Goal: Task Accomplishment & Management: Use online tool/utility

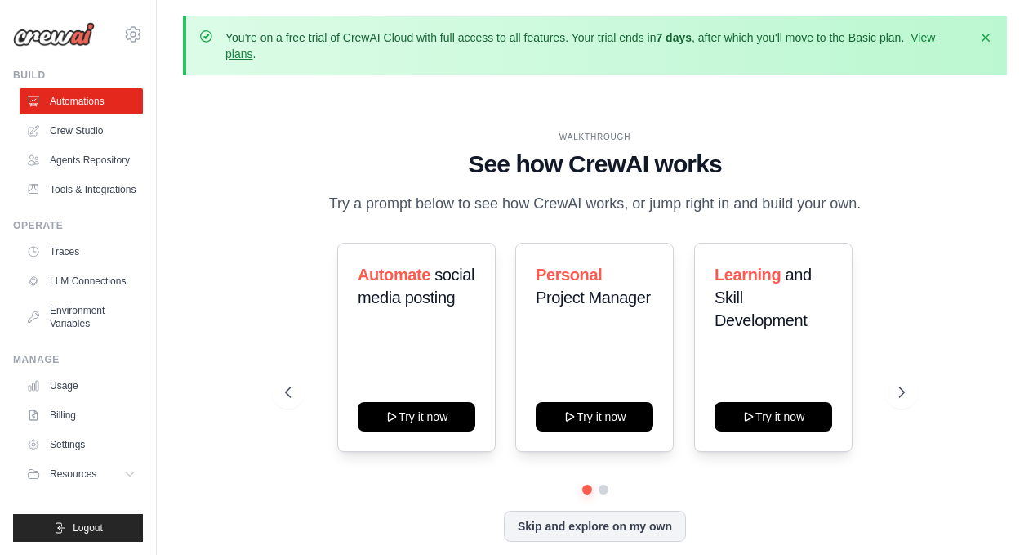
scroll to position [72, 0]
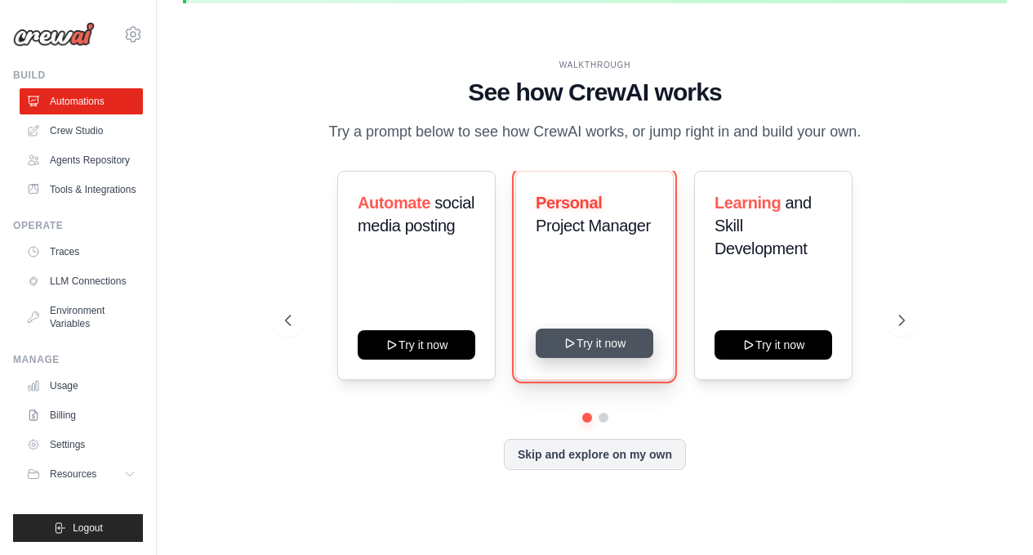
click at [595, 352] on button "Try it now" at bounding box center [595, 342] width 118 height 29
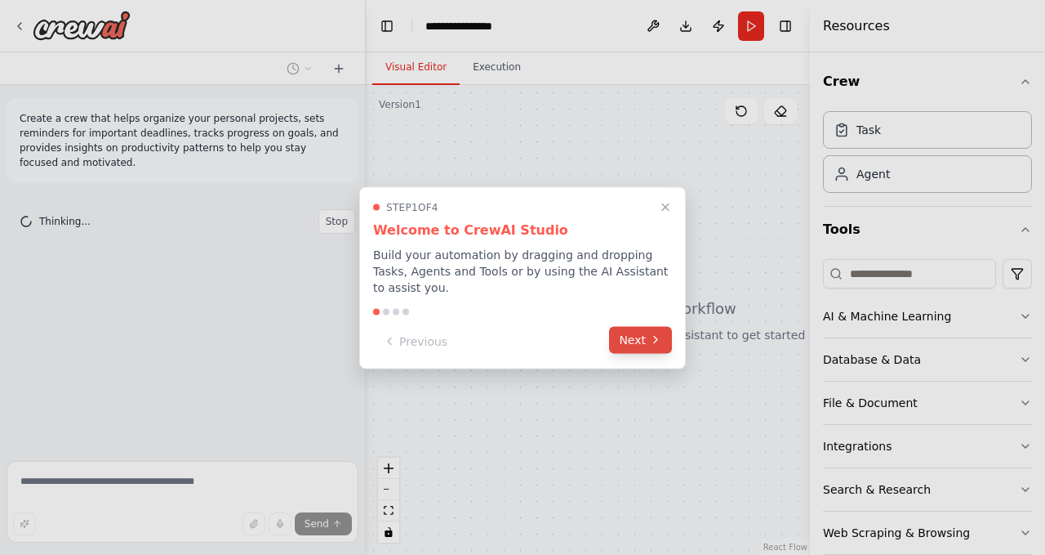
click at [648, 337] on button "Next" at bounding box center [640, 339] width 63 height 27
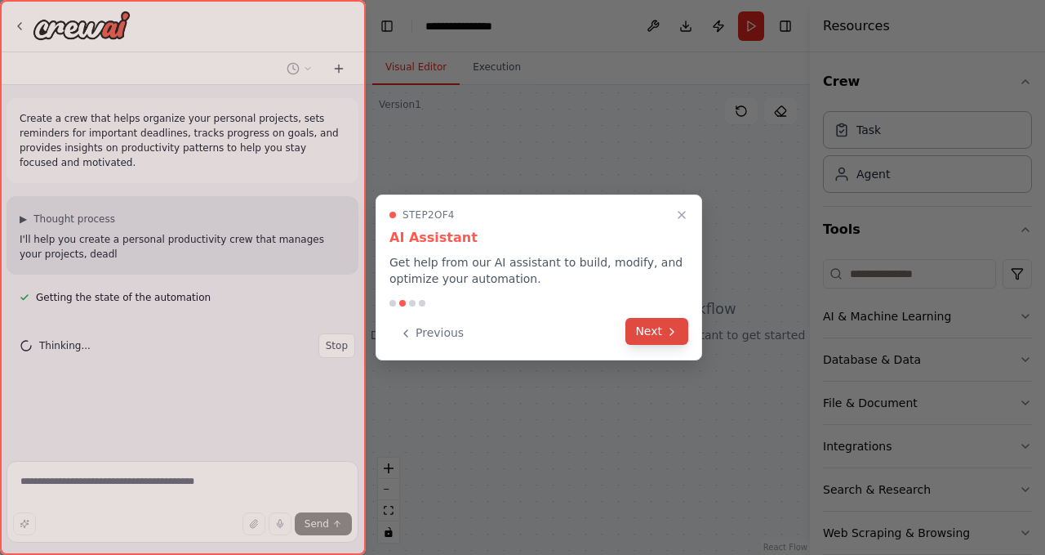
click at [652, 334] on button "Next" at bounding box center [657, 331] width 63 height 27
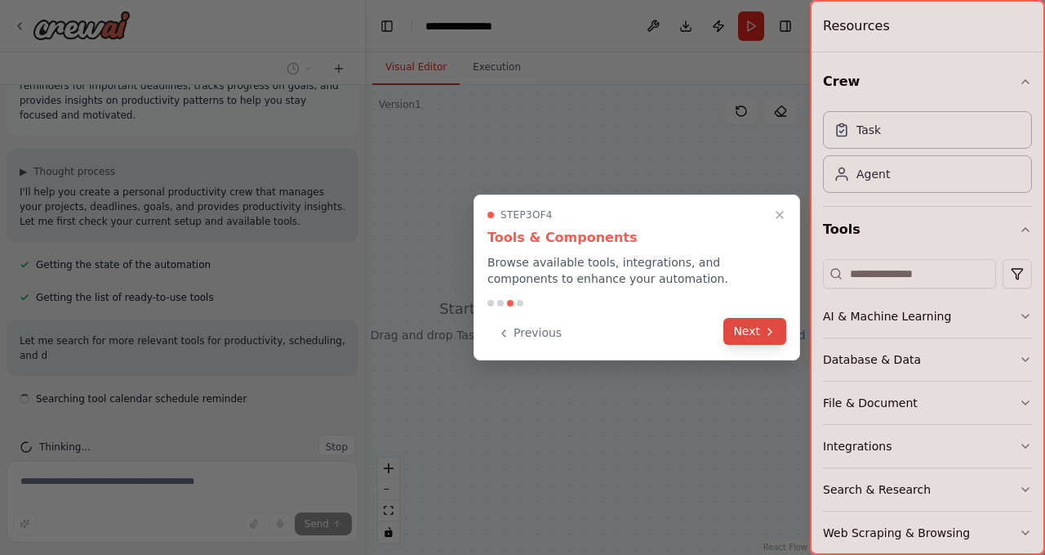
scroll to position [62, 0]
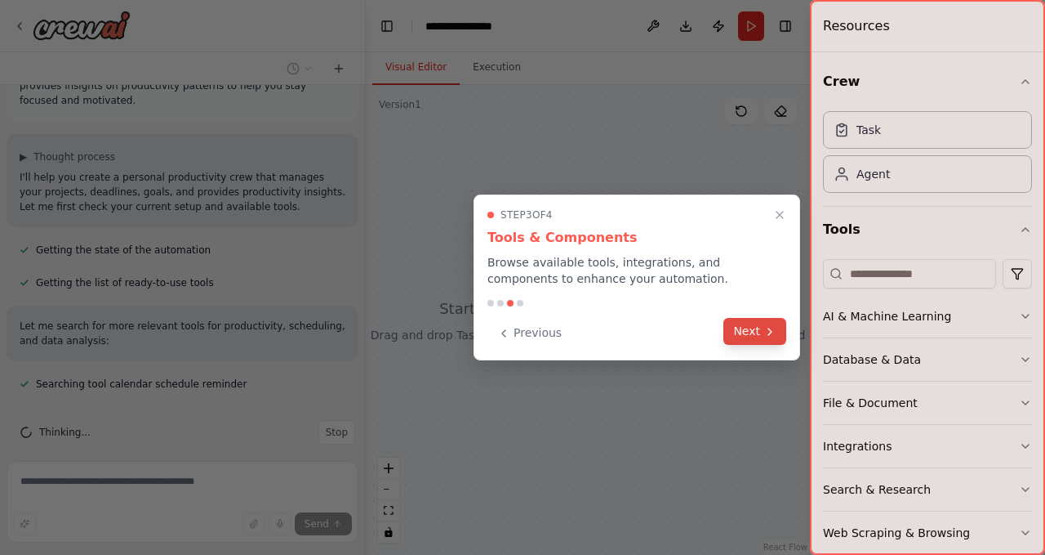
click at [756, 325] on button "Next" at bounding box center [755, 331] width 63 height 27
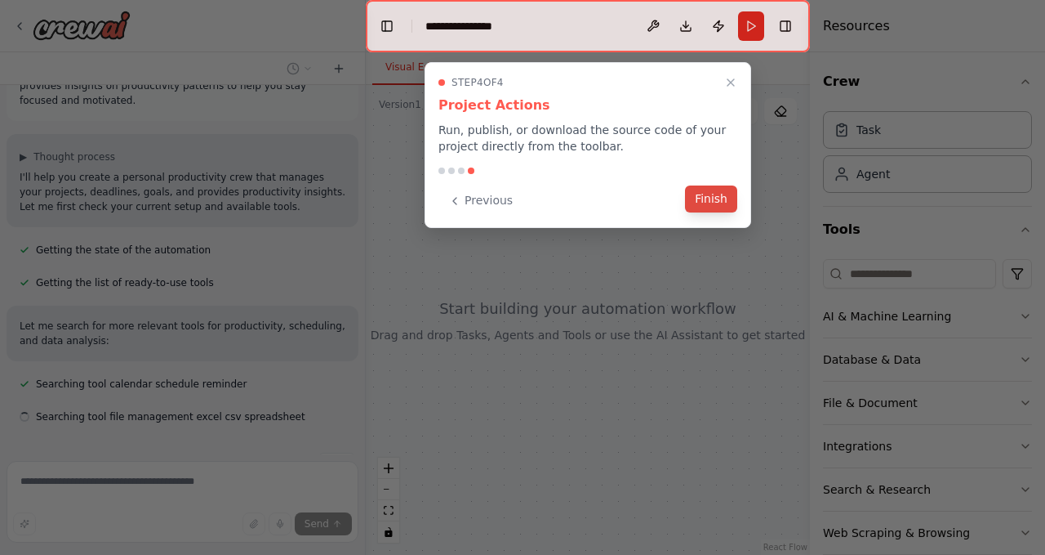
scroll to position [95, 0]
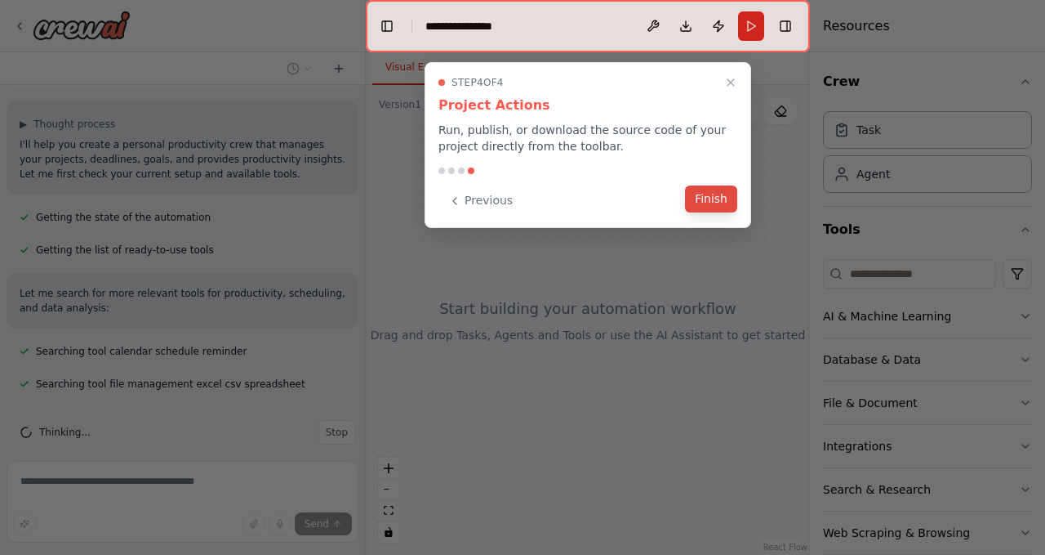
click at [702, 204] on button "Finish" at bounding box center [711, 198] width 52 height 27
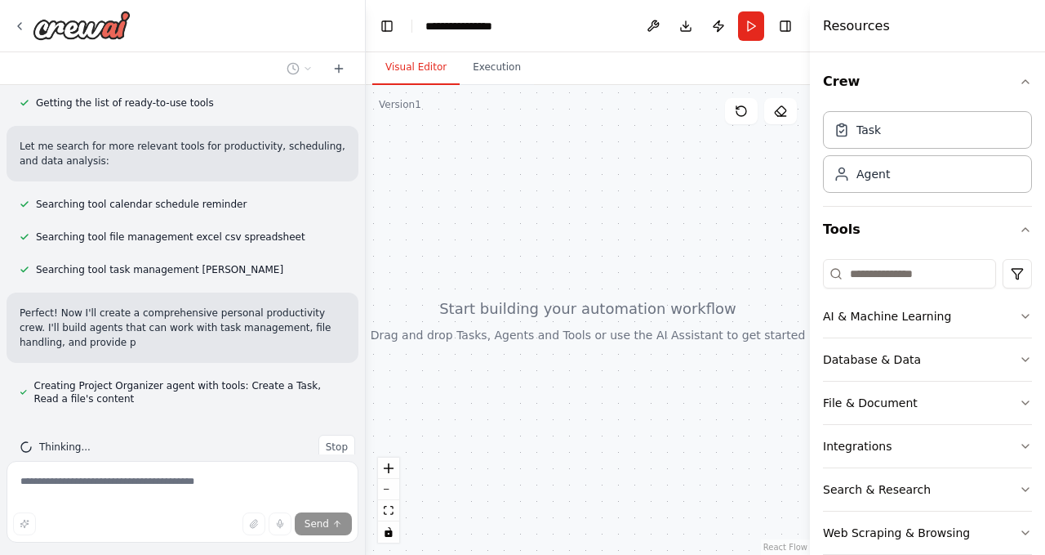
scroll to position [256, 0]
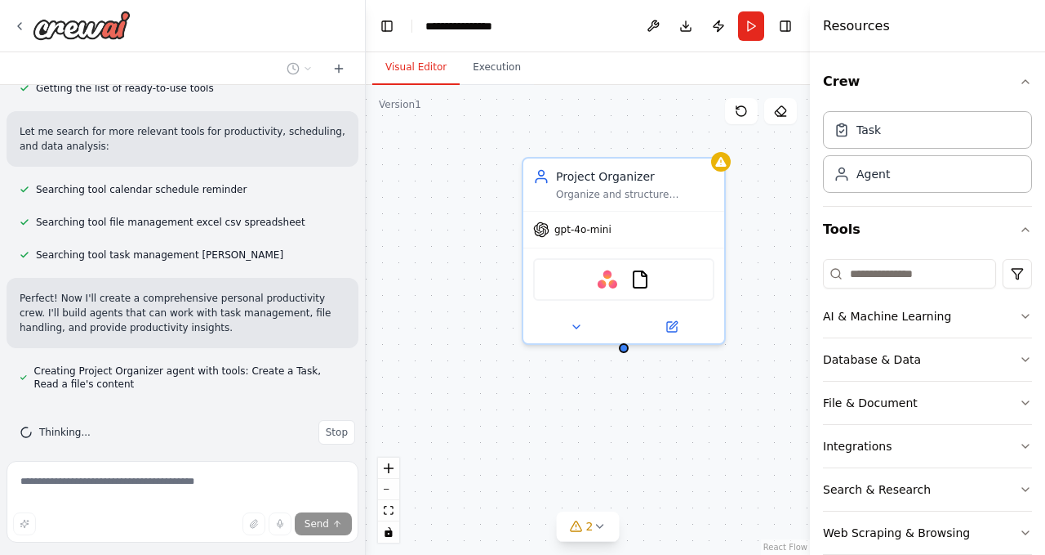
drag, startPoint x: 650, startPoint y: 391, endPoint x: 466, endPoint y: 381, distance: 184.9
click at [466, 381] on div "Project Organizer Organize and structure personal projects by creating detailed…" at bounding box center [588, 320] width 444 height 470
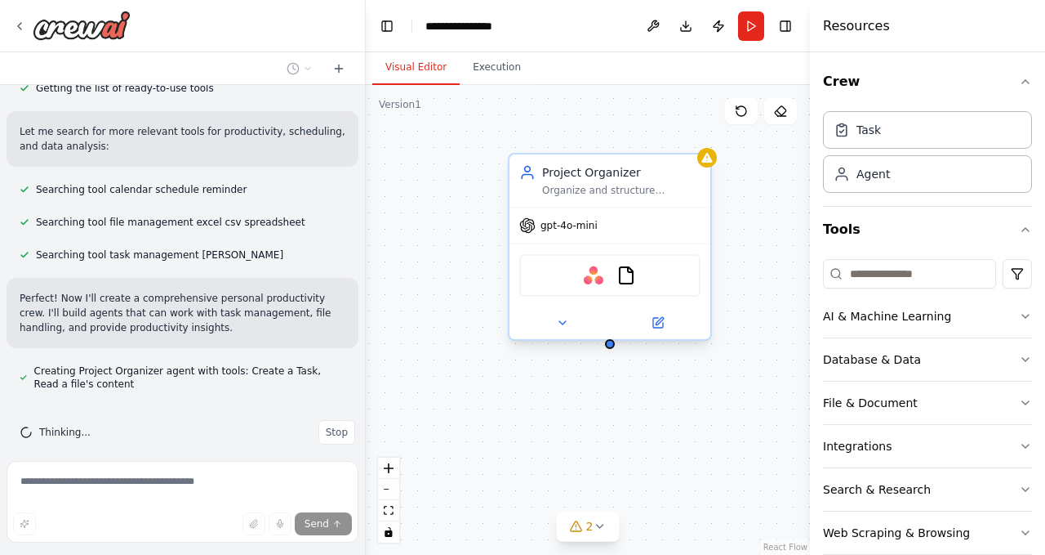
click at [582, 231] on span "gpt-4o-mini" at bounding box center [569, 225] width 57 height 13
click at [537, 228] on div "gpt-4o-mini" at bounding box center [558, 225] width 78 height 16
click at [564, 334] on div at bounding box center [610, 322] width 201 height 33
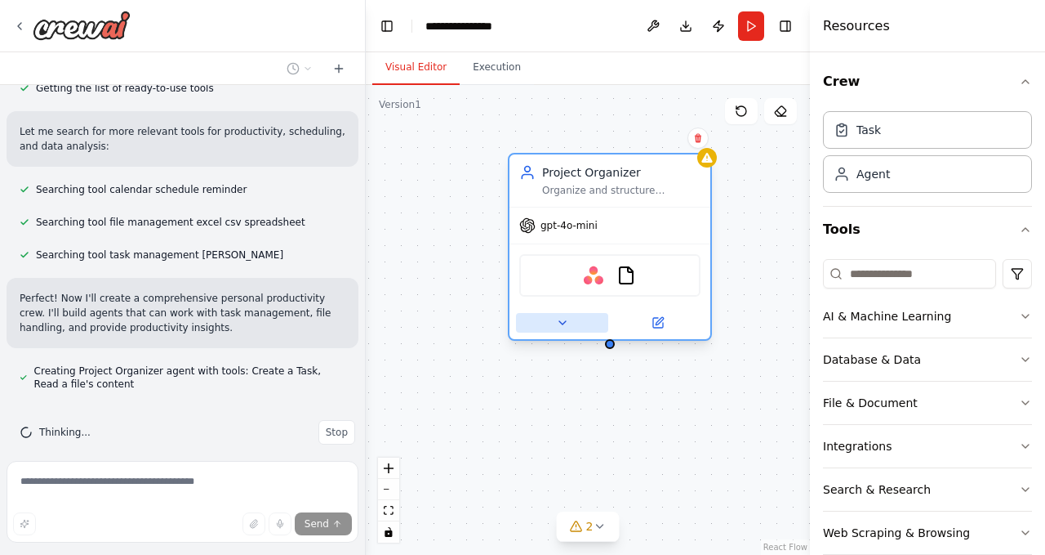
click at [564, 319] on icon at bounding box center [562, 322] width 13 height 13
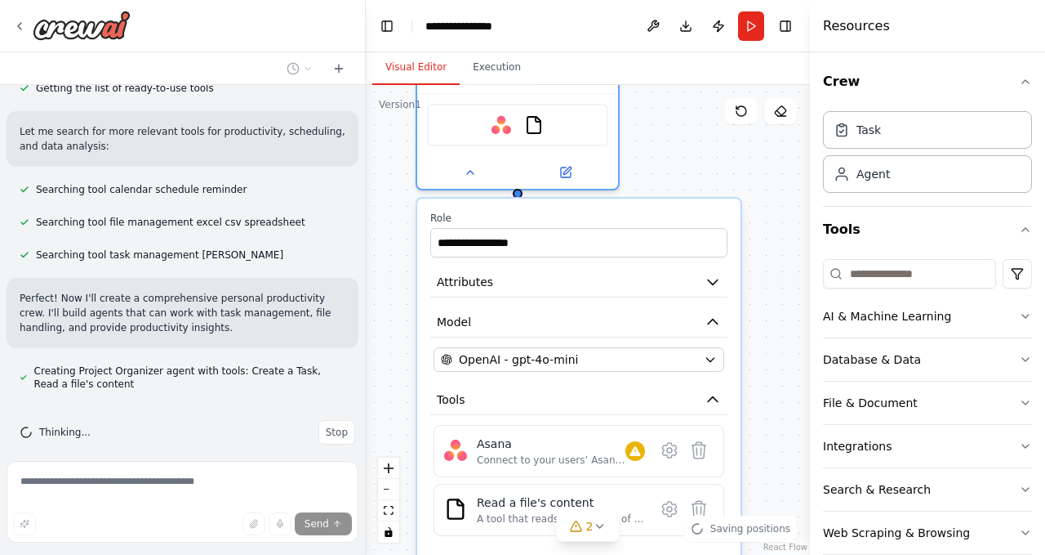
drag, startPoint x: 449, startPoint y: 373, endPoint x: 357, endPoint y: 220, distance: 179.2
click at [357, 220] on div "Create a crew that helps organize your personal projects, sets reminders for im…" at bounding box center [522, 277] width 1045 height 555
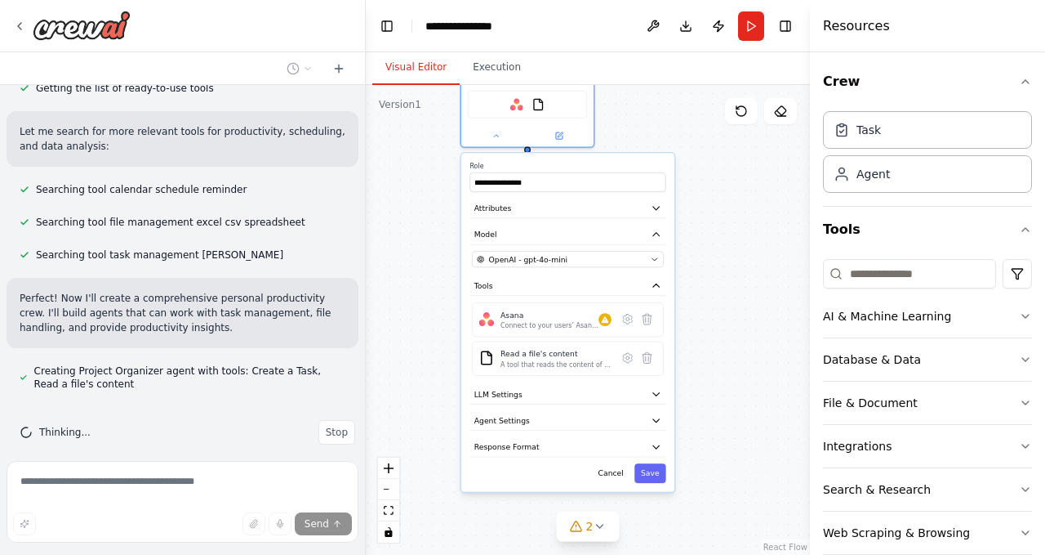
drag, startPoint x: 738, startPoint y: 351, endPoint x: 715, endPoint y: 281, distance: 73.9
click at [715, 281] on div "**********" at bounding box center [588, 320] width 444 height 470
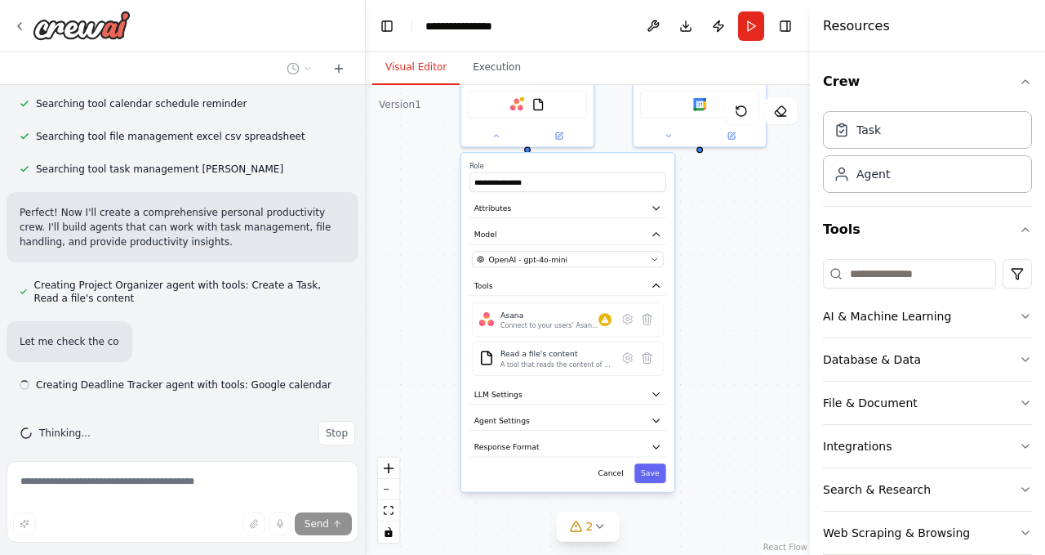
scroll to position [343, 0]
click at [718, 337] on div "**********" at bounding box center [588, 320] width 444 height 470
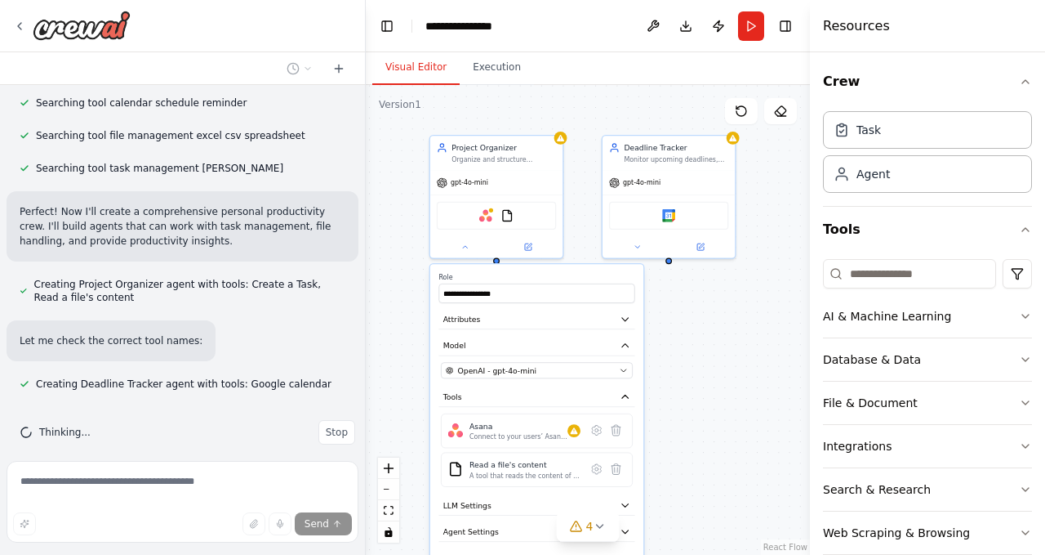
drag, startPoint x: 718, startPoint y: 337, endPoint x: 686, endPoint y: 450, distance: 117.1
click at [686, 450] on div "**********" at bounding box center [588, 320] width 444 height 470
click at [708, 364] on div "**********" at bounding box center [588, 320] width 444 height 470
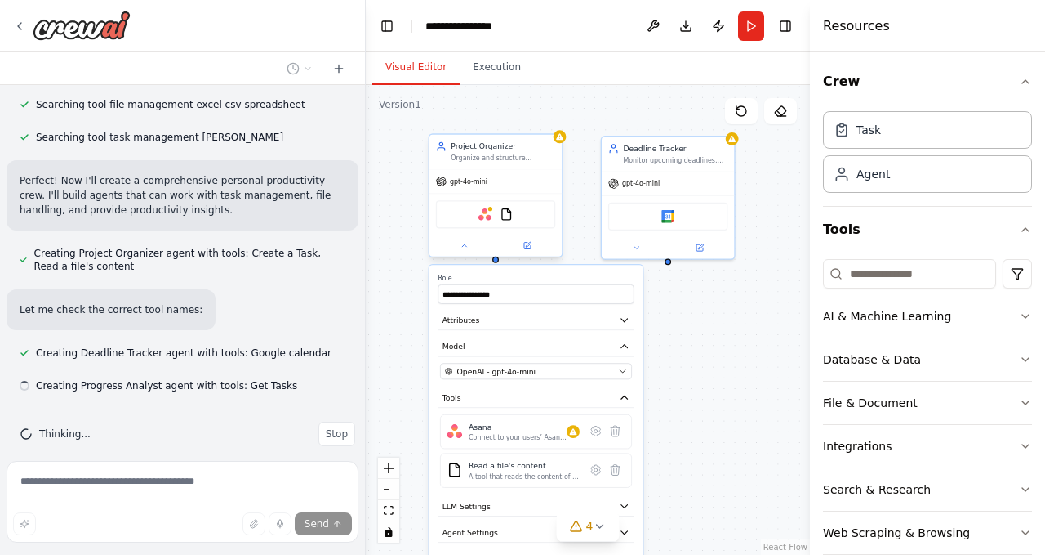
scroll to position [376, 0]
click at [464, 251] on button at bounding box center [464, 245] width 61 height 13
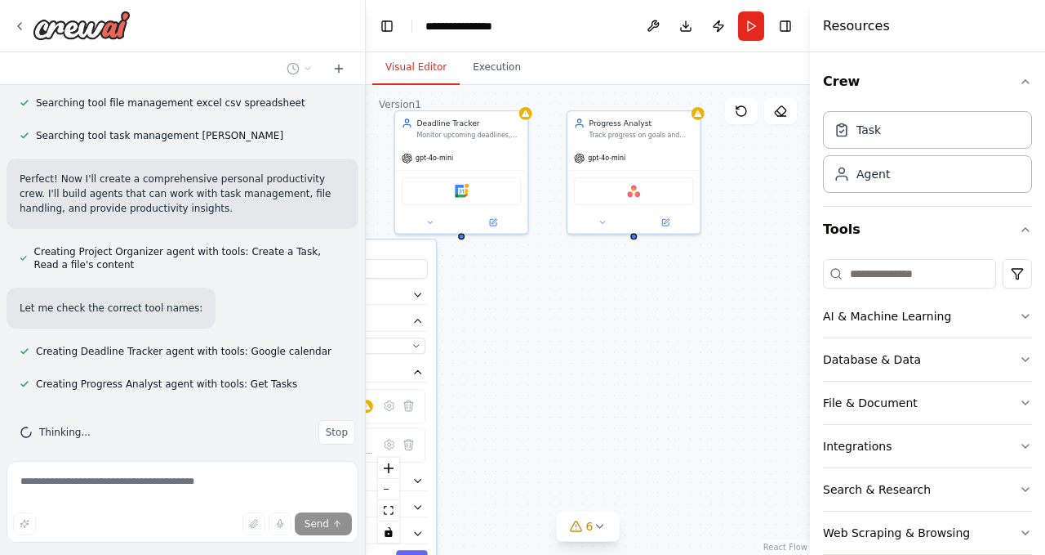
drag, startPoint x: 766, startPoint y: 472, endPoint x: 559, endPoint y: 447, distance: 208.2
click at [559, 447] on div "**********" at bounding box center [588, 320] width 444 height 470
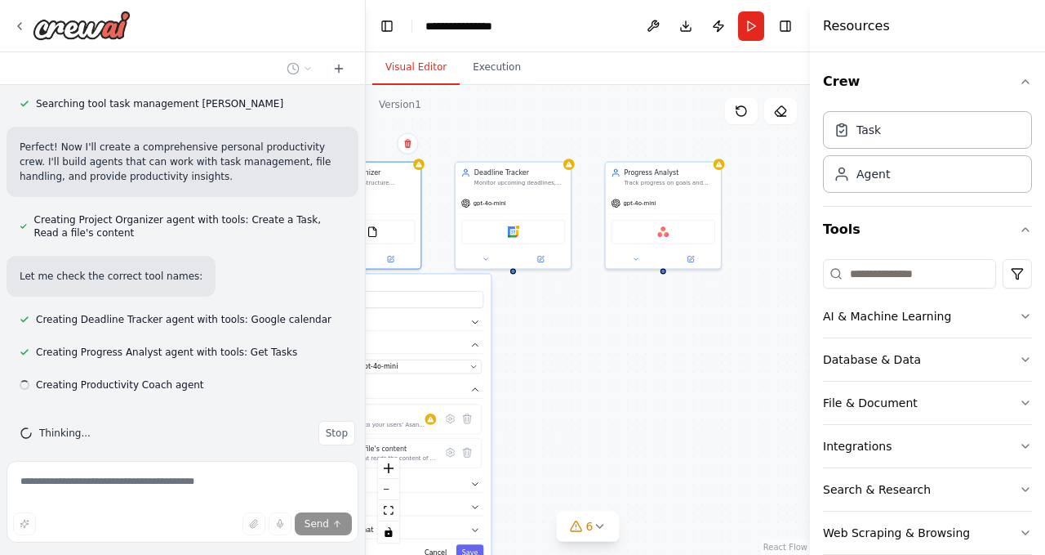
scroll to position [408, 0]
drag, startPoint x: 576, startPoint y: 342, endPoint x: 658, endPoint y: 376, distance: 88.3
click at [658, 376] on div "**********" at bounding box center [588, 320] width 444 height 470
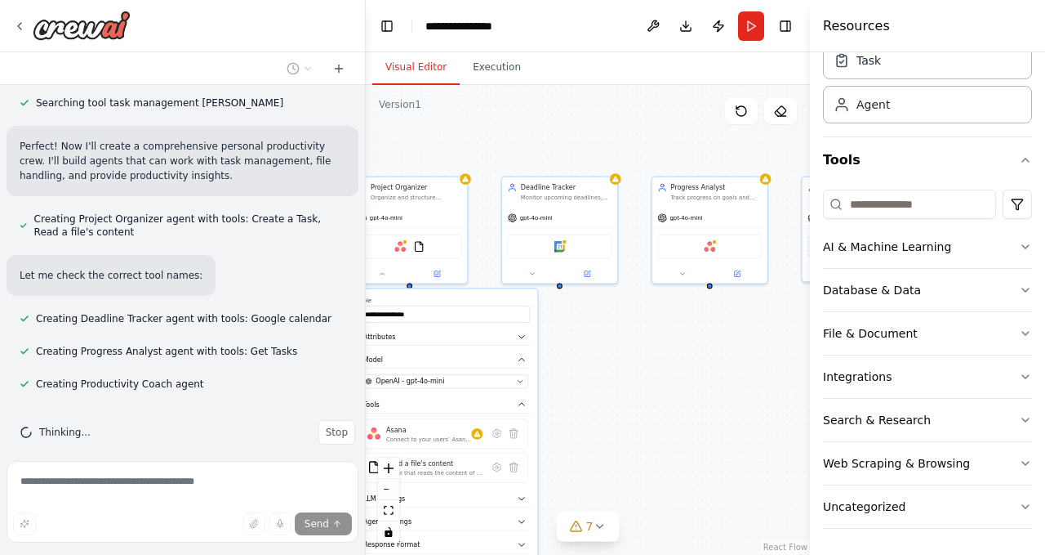
scroll to position [0, 0]
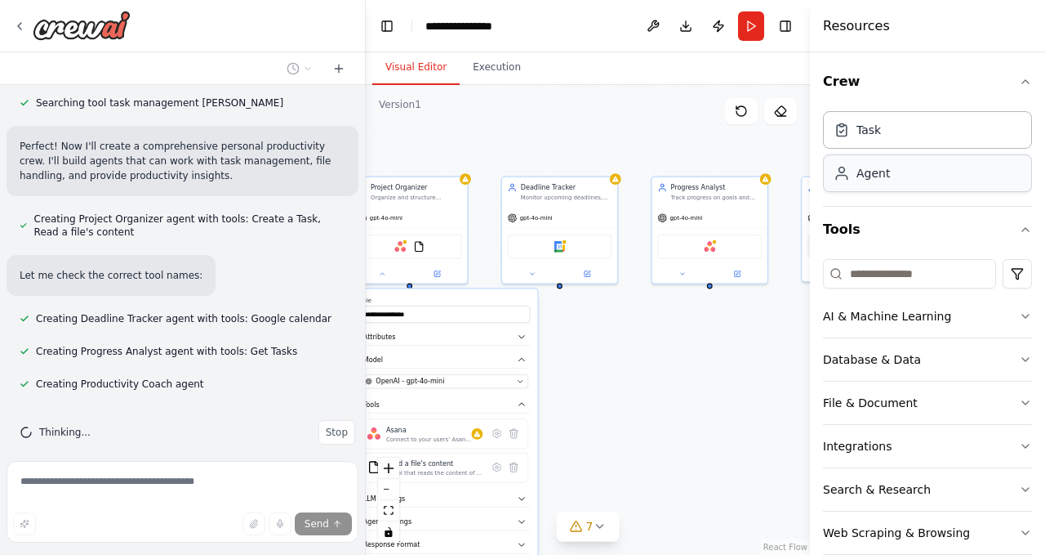
click at [893, 181] on div "Agent" at bounding box center [927, 173] width 209 height 38
click at [868, 172] on div "Agent" at bounding box center [873, 173] width 33 height 16
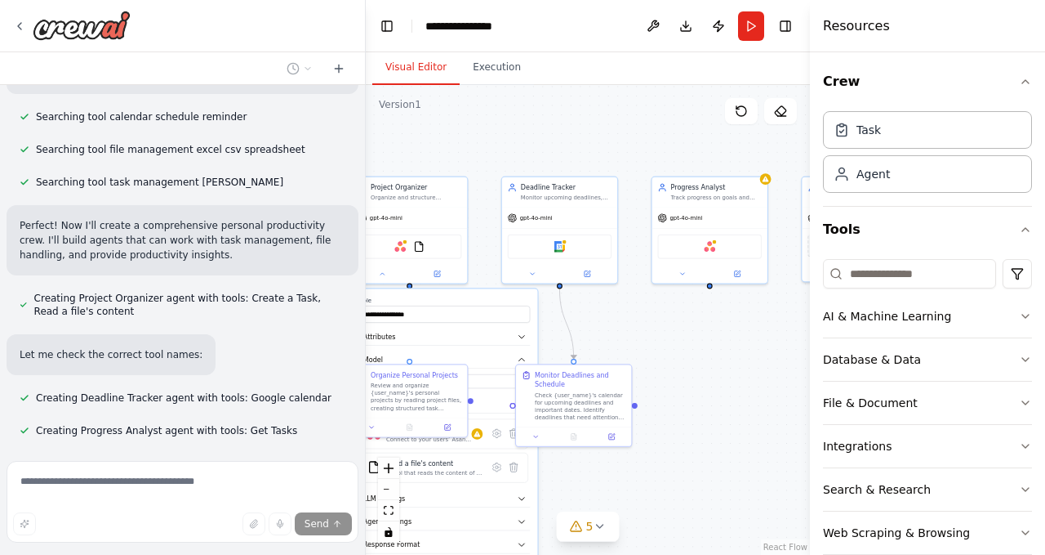
scroll to position [490, 0]
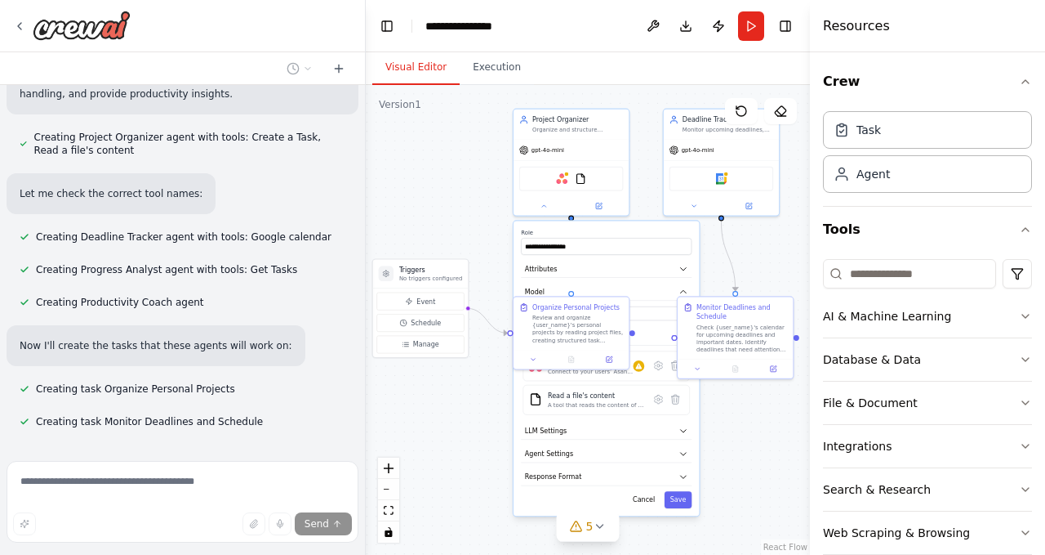
drag, startPoint x: 623, startPoint y: 485, endPoint x: 785, endPoint y: 417, distance: 175.4
click at [785, 417] on div ".deletable-edge-delete-btn { width: 20px; height: 20px; border: 0px solid #ffff…" at bounding box center [588, 320] width 444 height 470
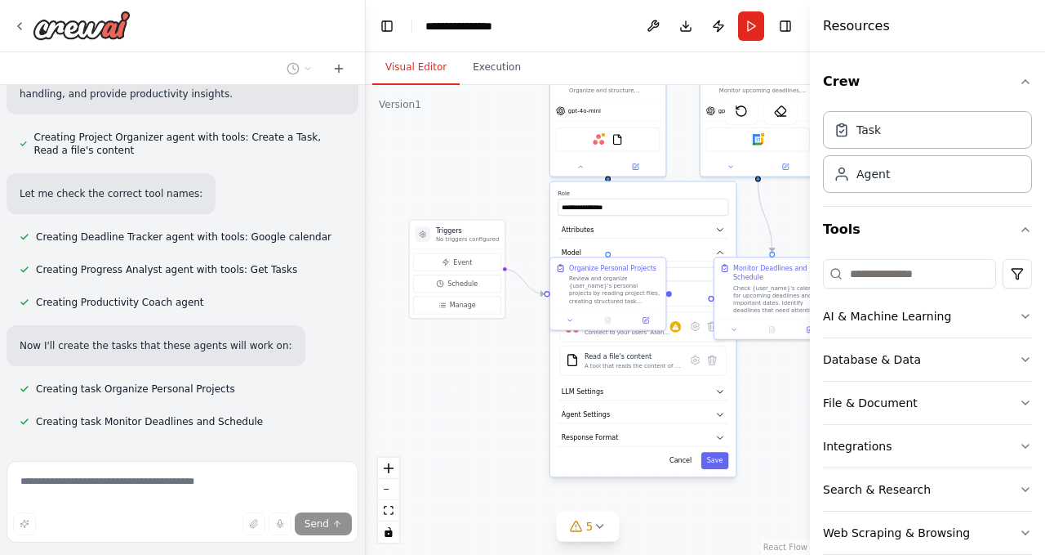
drag, startPoint x: 413, startPoint y: 447, endPoint x: 446, endPoint y: 411, distance: 48.6
click at [446, 411] on div ".deletable-edge-delete-btn { width: 20px; height: 20px; border: 0px solid #ffff…" at bounding box center [588, 320] width 444 height 470
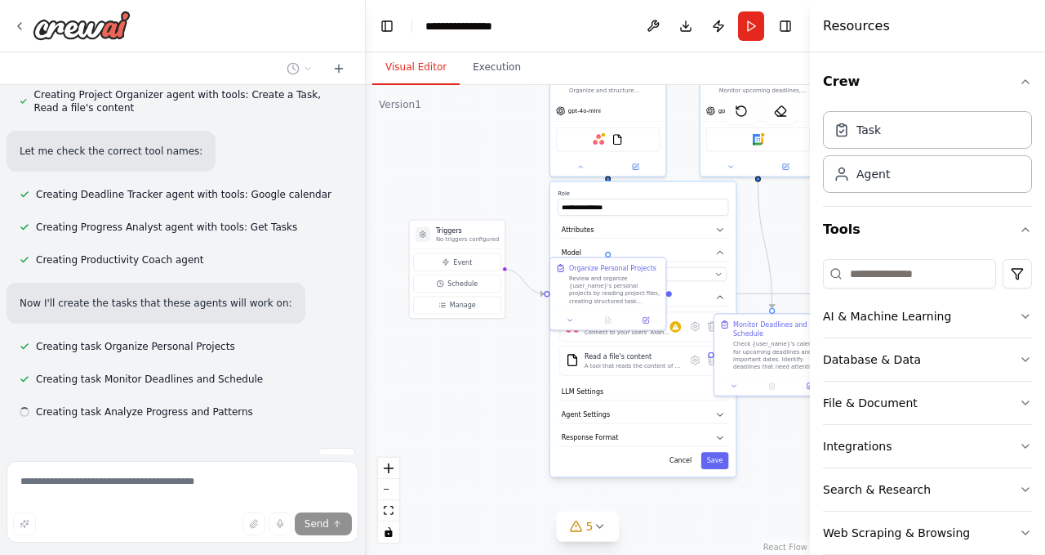
scroll to position [560, 0]
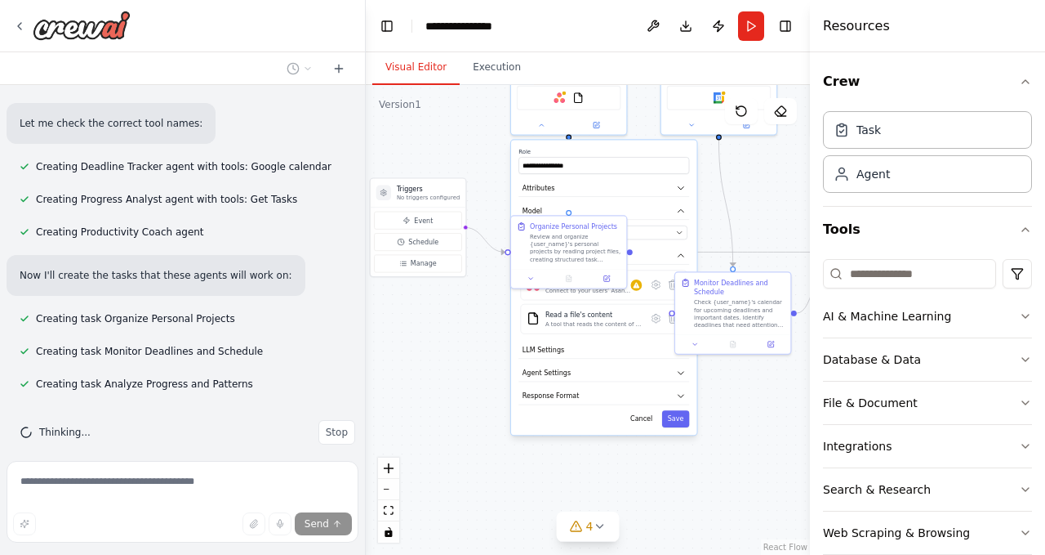
drag, startPoint x: 453, startPoint y: 367, endPoint x: 441, endPoint y: 358, distance: 15.2
click at [441, 358] on div ".deletable-edge-delete-btn { width: 20px; height: 20px; border: 0px solid #ffff…" at bounding box center [588, 320] width 444 height 470
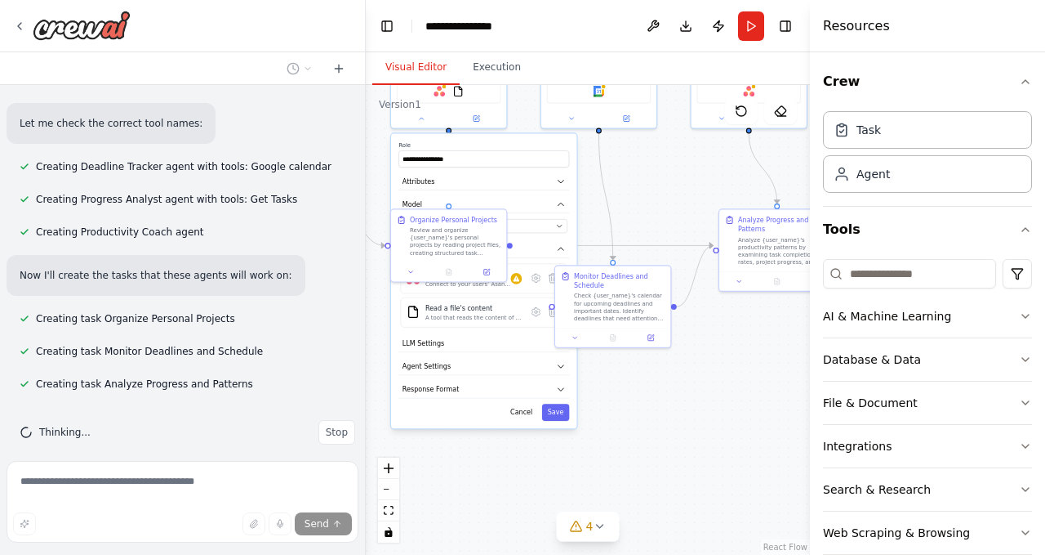
drag, startPoint x: 613, startPoint y: 384, endPoint x: 590, endPoint y: 382, distance: 22.9
click at [590, 382] on div ".deletable-edge-delete-btn { width: 20px; height: 20px; border: 0px solid #ffff…" at bounding box center [588, 320] width 444 height 470
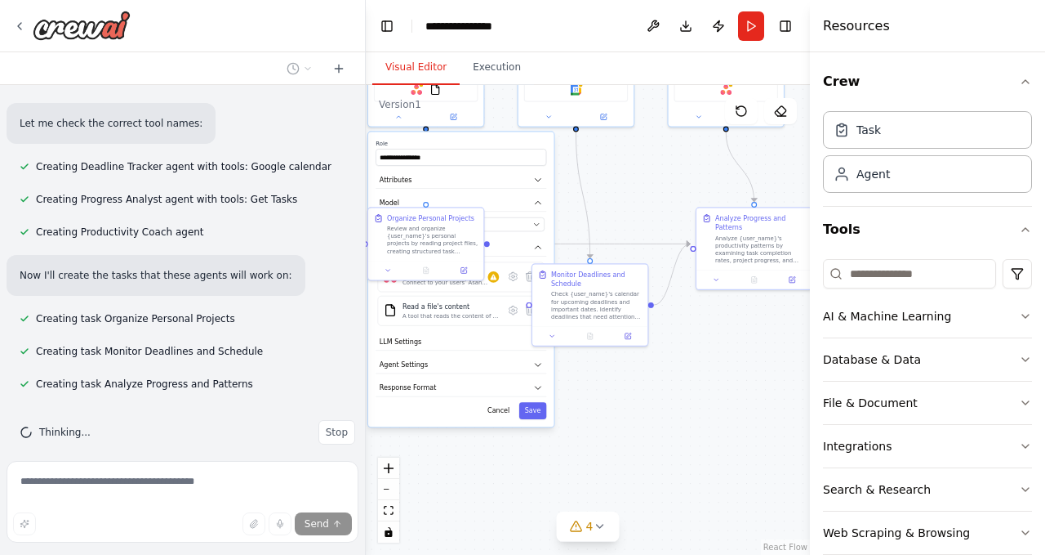
drag, startPoint x: 702, startPoint y: 375, endPoint x: 604, endPoint y: 393, distance: 99.6
click at [604, 393] on div ".deletable-edge-delete-btn { width: 20px; height: 20px; border: 0px solid #ffff…" at bounding box center [588, 320] width 444 height 470
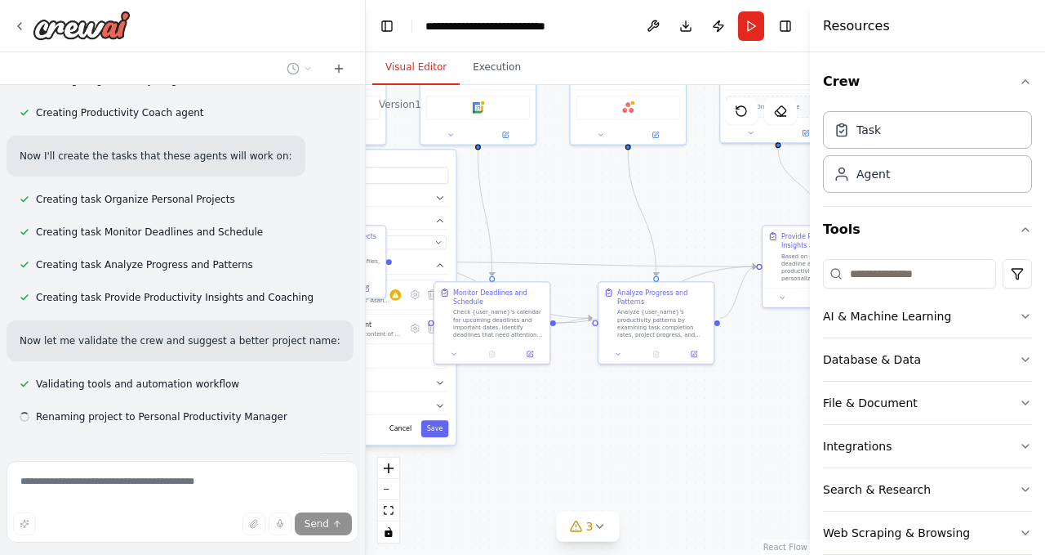
scroll to position [712, 0]
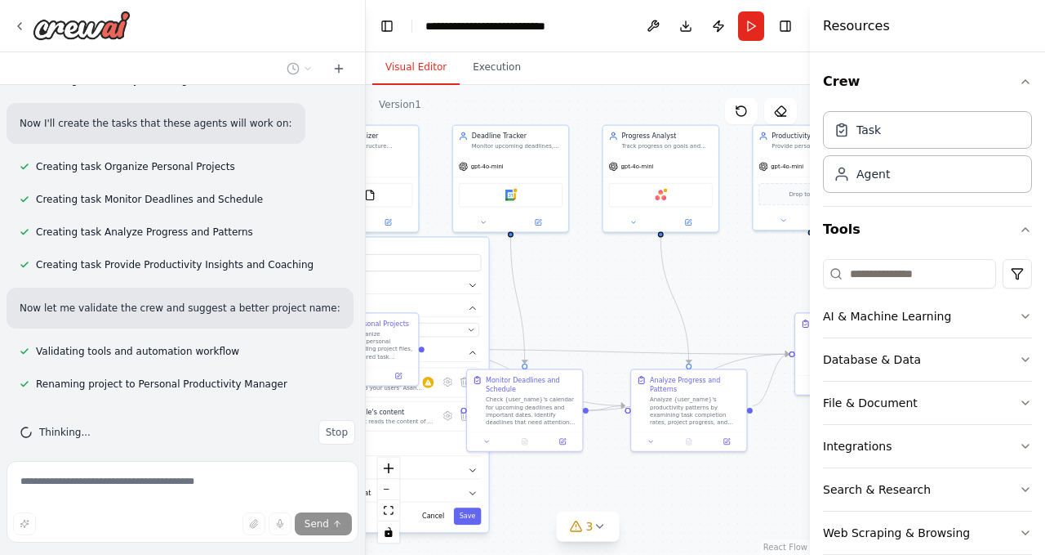
drag, startPoint x: 566, startPoint y: 230, endPoint x: 610, endPoint y: 328, distance: 107.5
click at [610, 328] on div ".deletable-edge-delete-btn { width: 20px; height: 20px; border: 0px solid #ffff…" at bounding box center [588, 320] width 444 height 470
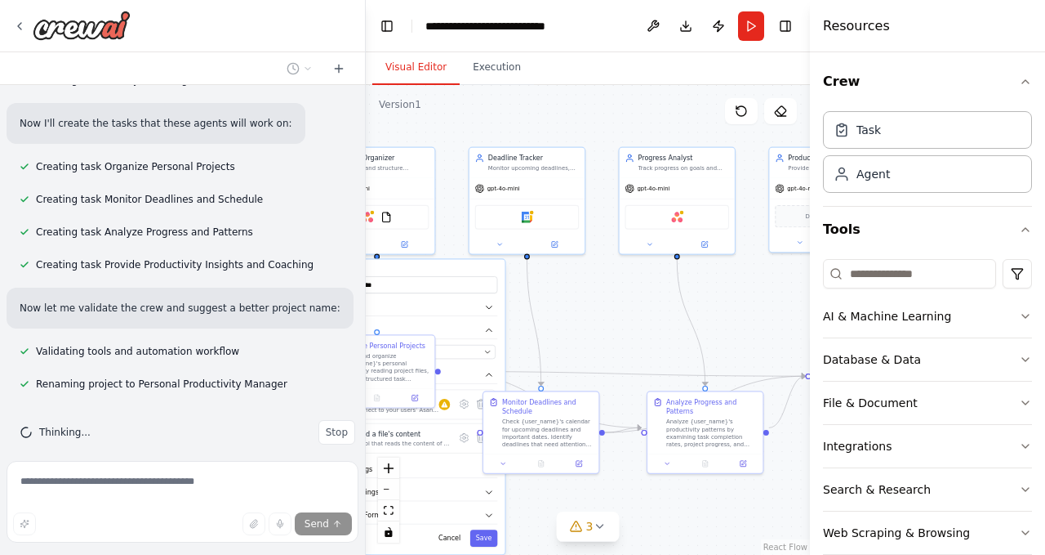
drag, startPoint x: 605, startPoint y: 328, endPoint x: 720, endPoint y: 314, distance: 115.3
click at [720, 314] on div ".deletable-edge-delete-btn { width: 20px; height: 20px; border: 0px solid #ffff…" at bounding box center [588, 320] width 444 height 470
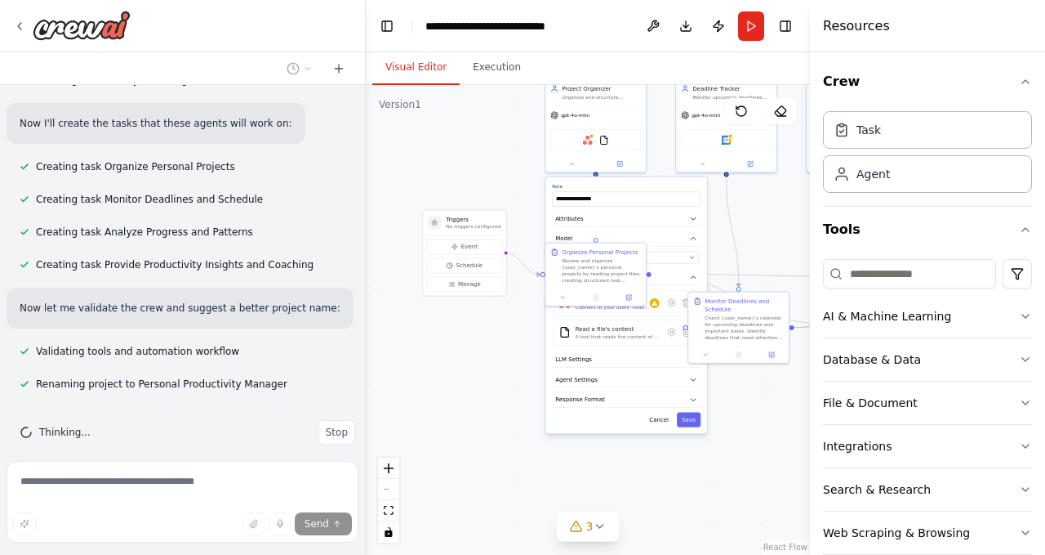
drag, startPoint x: 687, startPoint y: 326, endPoint x: 764, endPoint y: 249, distance: 108.6
click at [764, 249] on div ".deletable-edge-delete-btn { width: 20px; height: 20px; border: 0px solid #ffff…" at bounding box center [588, 320] width 444 height 470
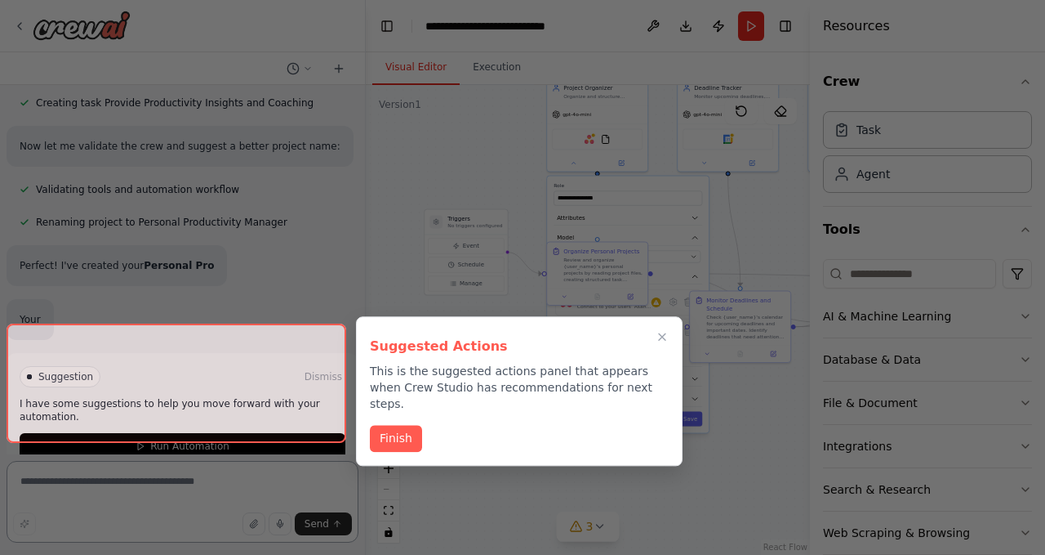
scroll to position [889, 0]
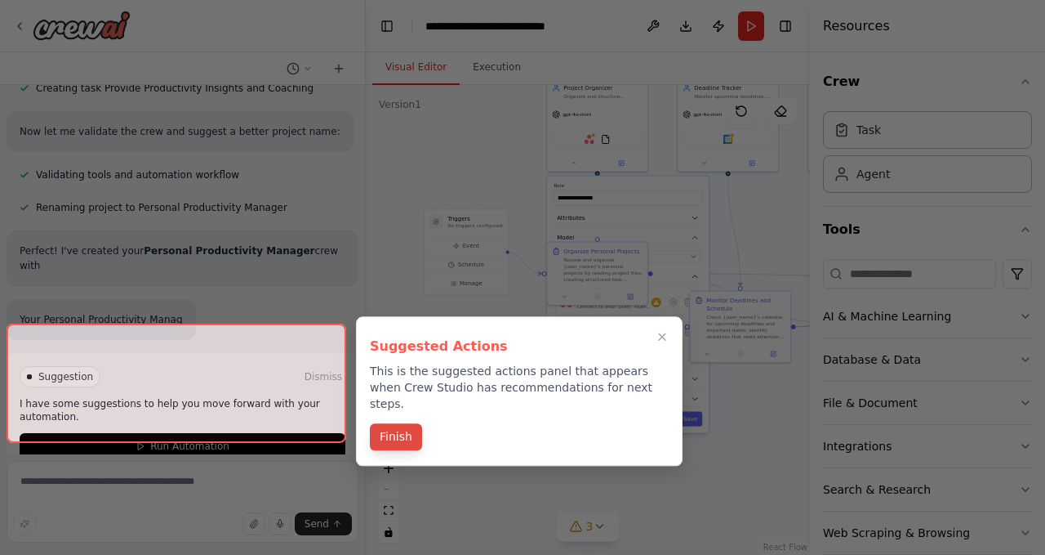
click at [414, 424] on button "Finish" at bounding box center [396, 436] width 52 height 27
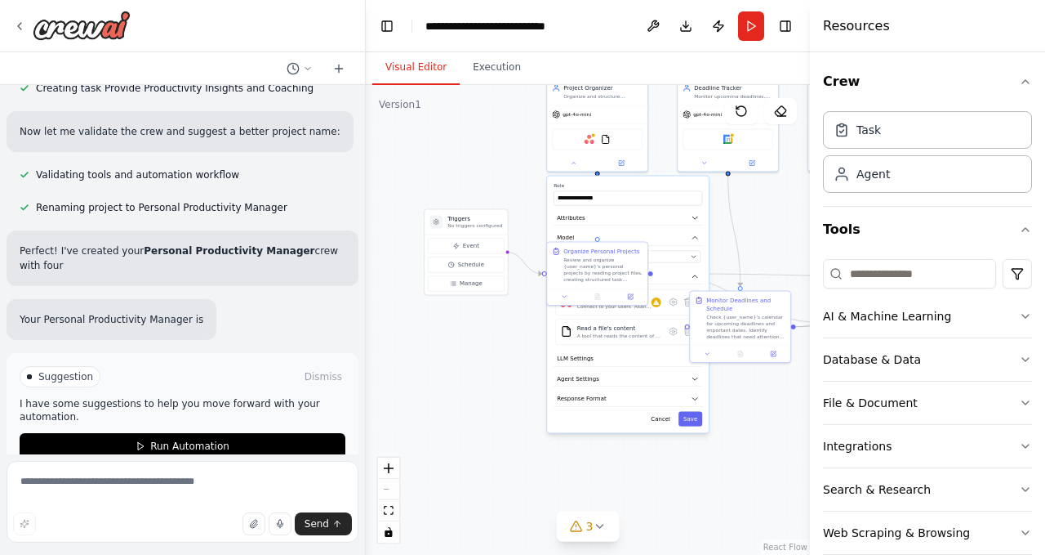
scroll to position [903, 0]
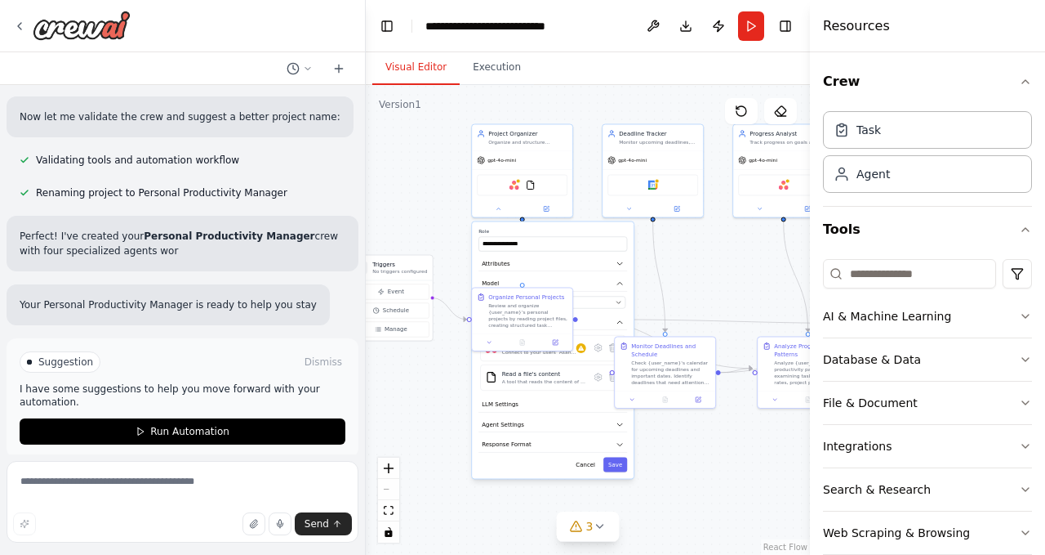
drag, startPoint x: 478, startPoint y: 391, endPoint x: 423, endPoint y: 422, distance: 62.9
click at [423, 422] on div ".deletable-edge-delete-btn { width: 20px; height: 20px; border: 0px solid #ffff…" at bounding box center [588, 320] width 444 height 470
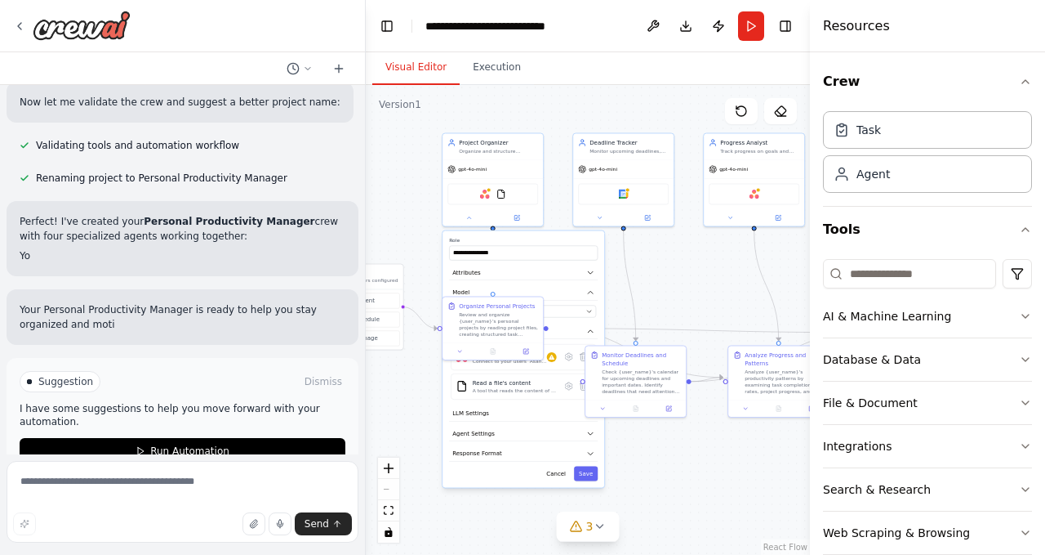
scroll to position [938, 0]
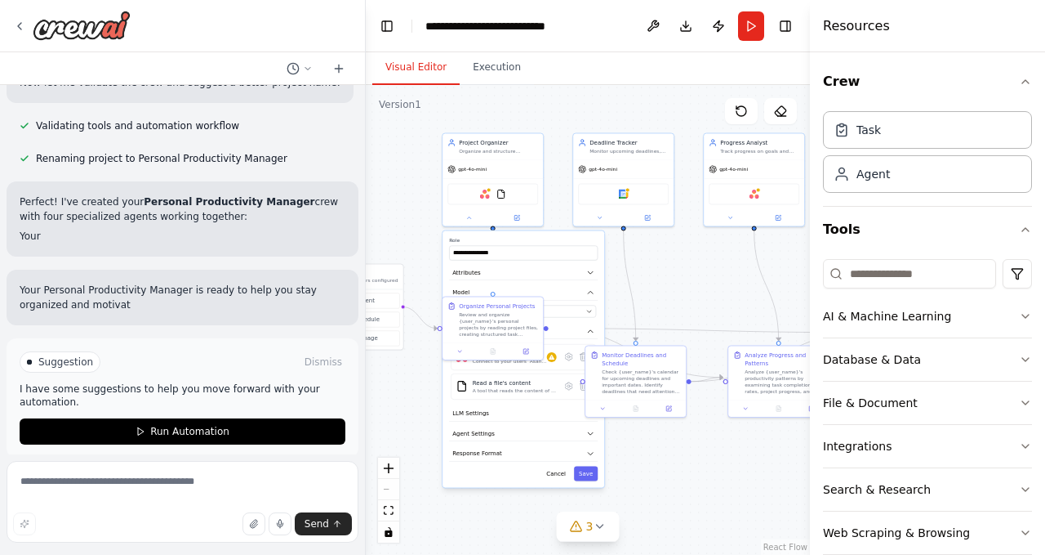
drag, startPoint x: 670, startPoint y: 301, endPoint x: 656, endPoint y: 301, distance: 13.9
click at [656, 301] on div ".deletable-edge-delete-btn { width: 20px; height: 20px; border: 0px solid #ffff…" at bounding box center [588, 320] width 444 height 470
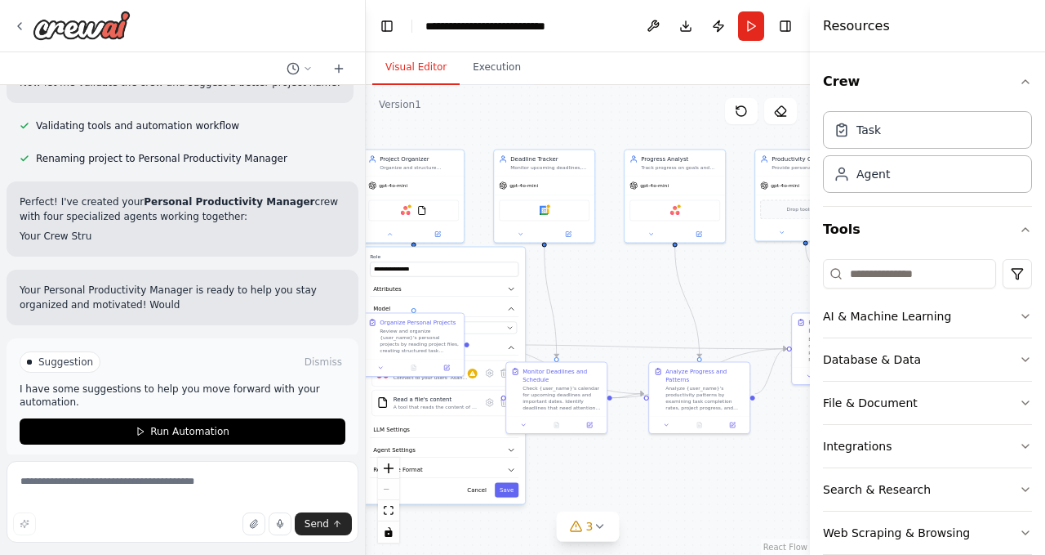
drag, startPoint x: 694, startPoint y: 274, endPoint x: 615, endPoint y: 291, distance: 80.9
click at [615, 291] on div ".deletable-edge-delete-btn { width: 20px; height: 20px; border: 0px solid #ffff…" at bounding box center [588, 320] width 444 height 470
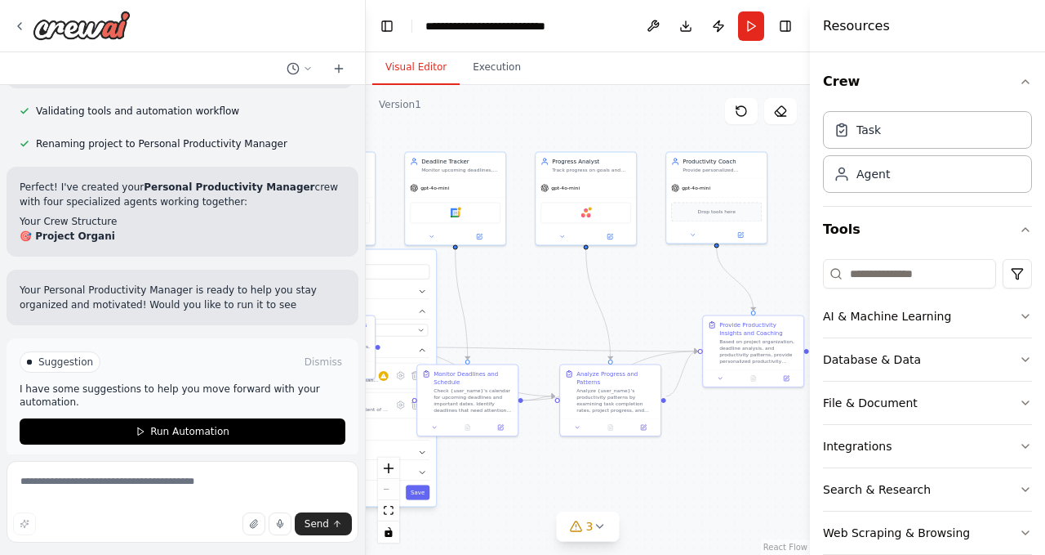
drag, startPoint x: 726, startPoint y: 288, endPoint x: 637, endPoint y: 290, distance: 89.1
click at [637, 290] on div ".deletable-edge-delete-btn { width: 20px; height: 20px; border: 0px solid #ffff…" at bounding box center [588, 320] width 444 height 470
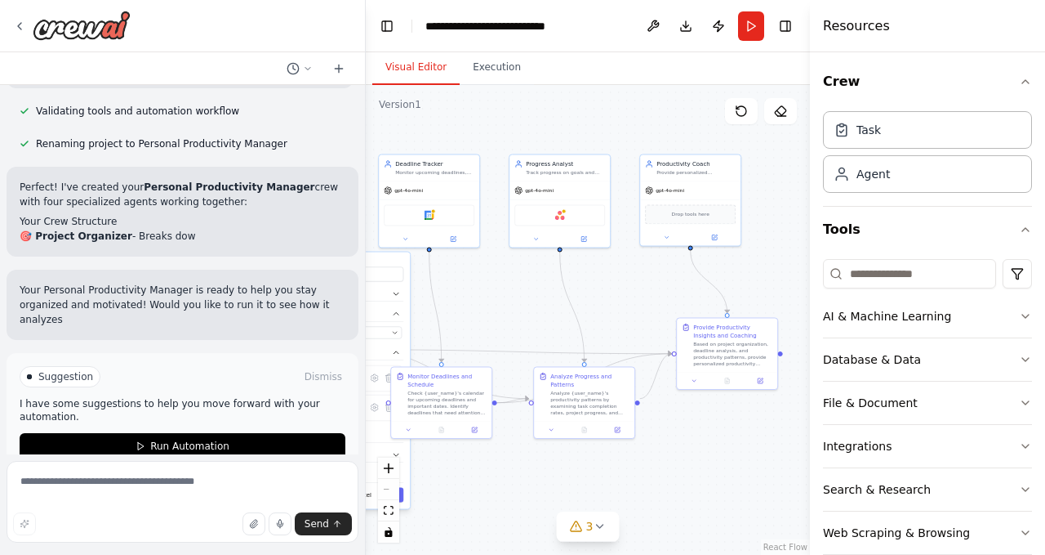
drag, startPoint x: 662, startPoint y: 273, endPoint x: 579, endPoint y: 276, distance: 82.6
click at [579, 276] on div ".deletable-edge-delete-btn { width: 20px; height: 20px; border: 0px solid #ffff…" at bounding box center [588, 320] width 444 height 470
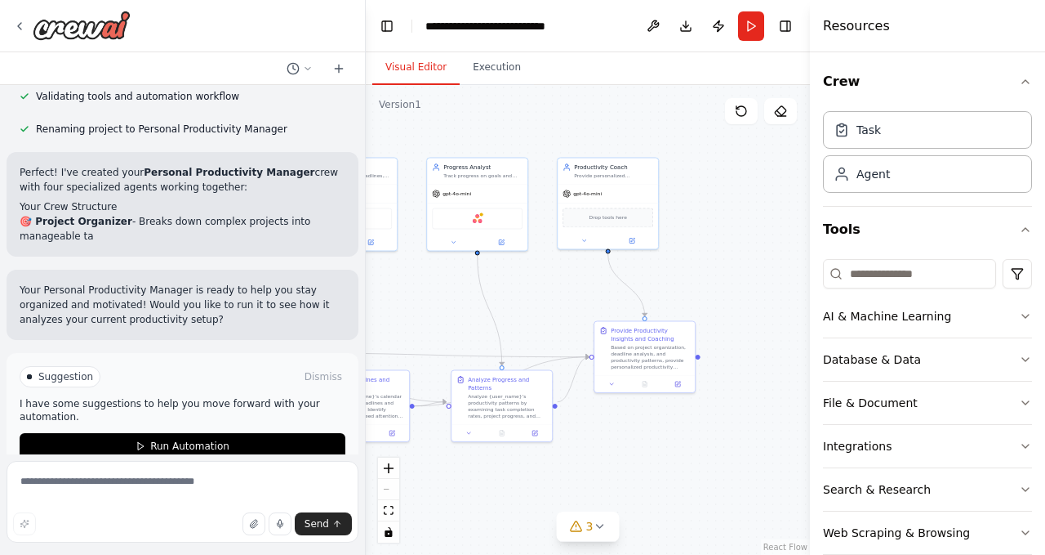
scroll to position [982, 0]
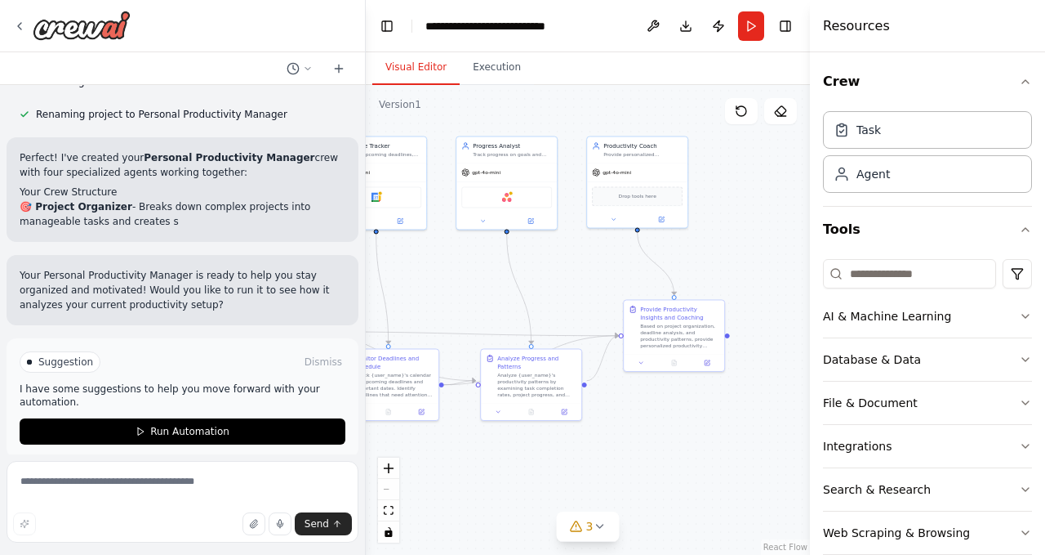
drag, startPoint x: 555, startPoint y: 311, endPoint x: 637, endPoint y: 271, distance: 91.7
click at [637, 271] on div ".deletable-edge-delete-btn { width: 20px; height: 20px; border: 0px solid #ffff…" at bounding box center [588, 320] width 444 height 470
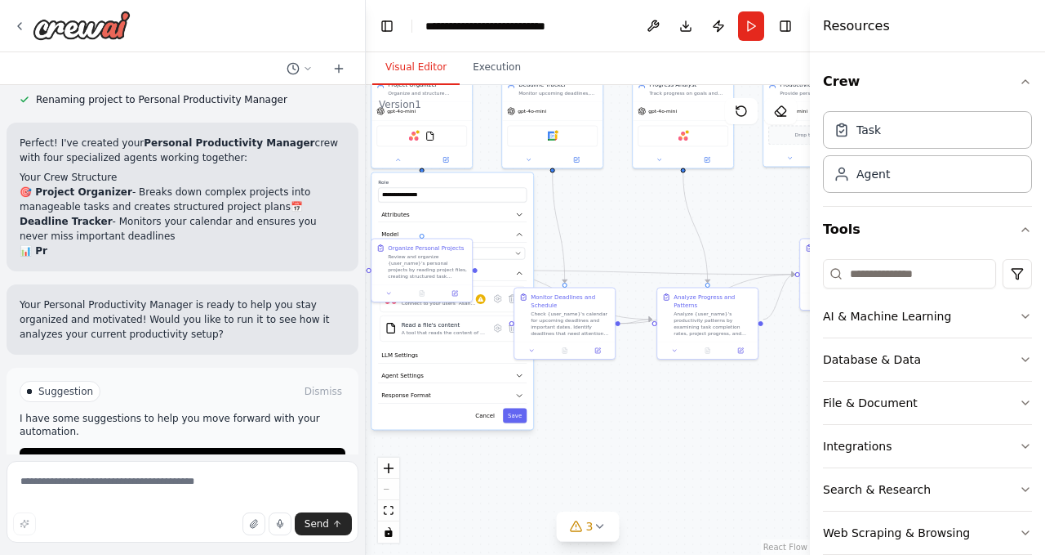
scroll to position [1011, 0]
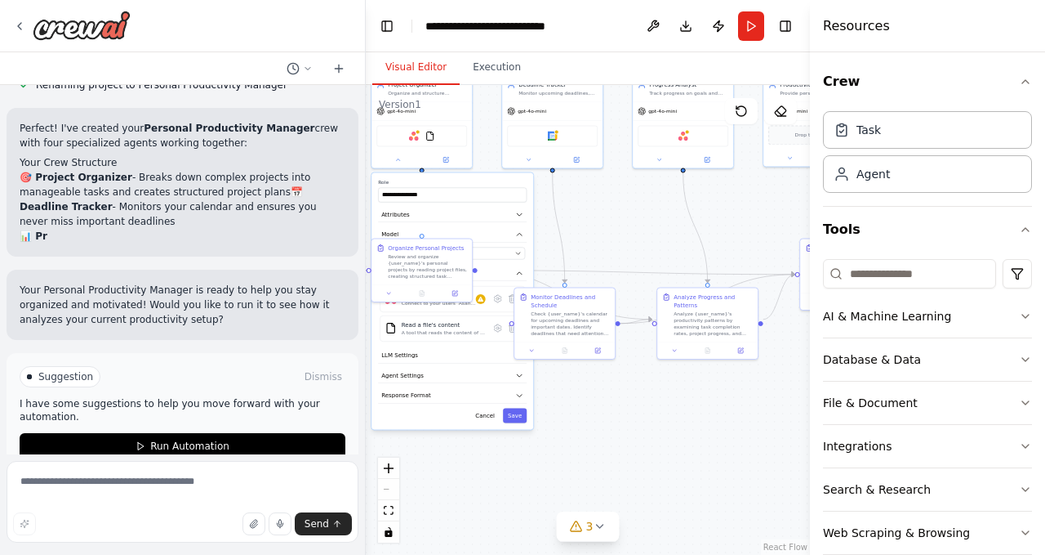
drag, startPoint x: 519, startPoint y: 265, endPoint x: 644, endPoint y: 225, distance: 131.2
click at [644, 225] on div ".deletable-edge-delete-btn { width: 20px; height: 20px; border: 0px solid #ffff…" at bounding box center [588, 320] width 444 height 470
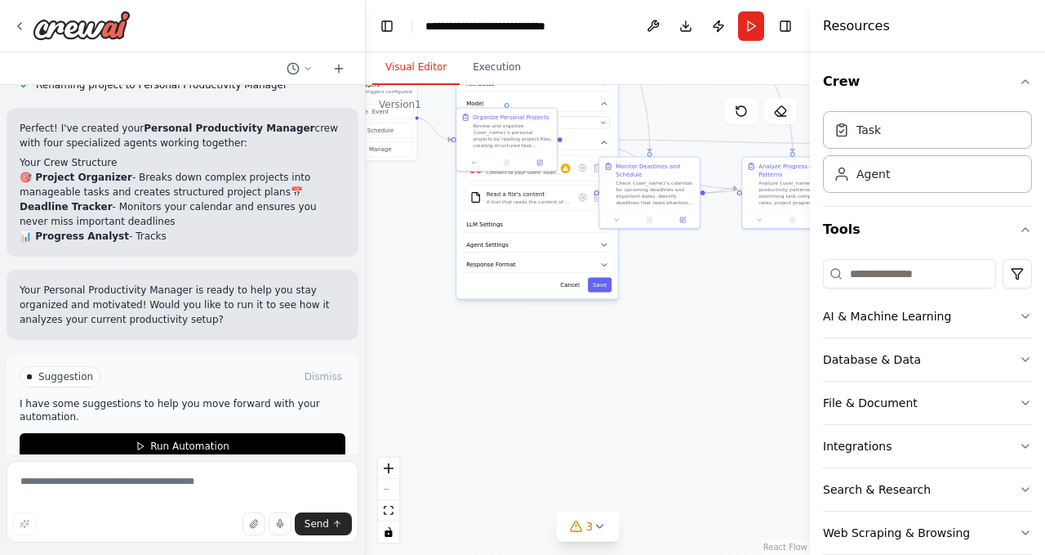
drag, startPoint x: 640, startPoint y: 445, endPoint x: 693, endPoint y: 351, distance: 107.9
click at [693, 351] on div ".deletable-edge-delete-btn { width: 20px; height: 20px; border: 0px solid #ffff…" at bounding box center [588, 320] width 444 height 470
click at [1020, 312] on div "Crew Task Agent Tools AI & Machine Learning Database & Data File & Document Int…" at bounding box center [927, 303] width 235 height 502
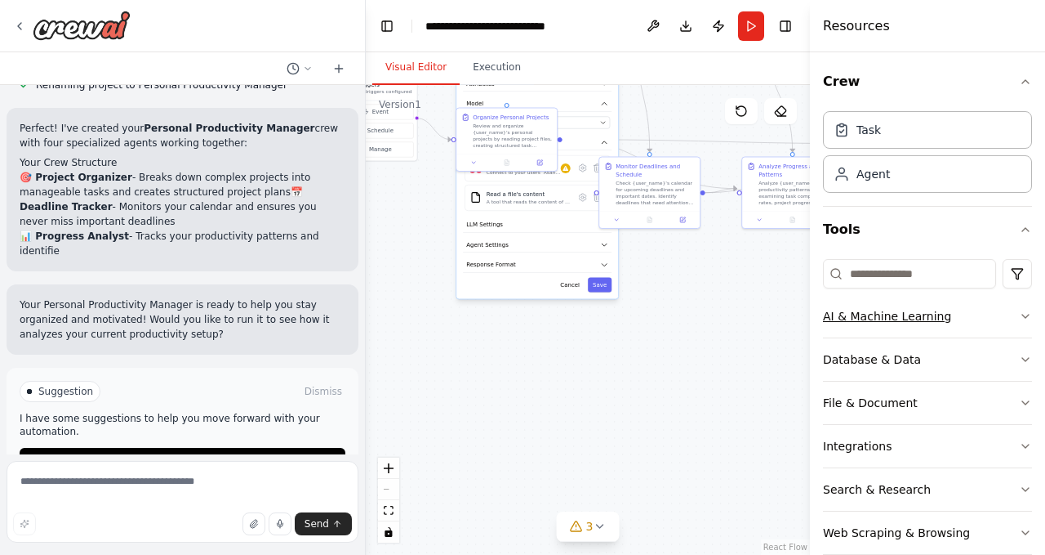
click at [1019, 314] on icon "button" at bounding box center [1025, 316] width 13 height 13
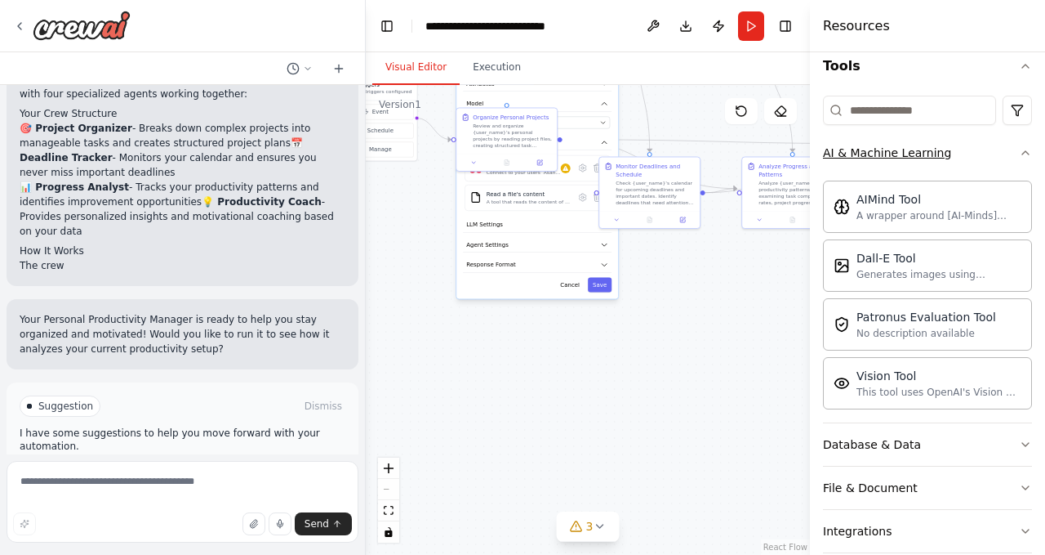
scroll to position [1075, 0]
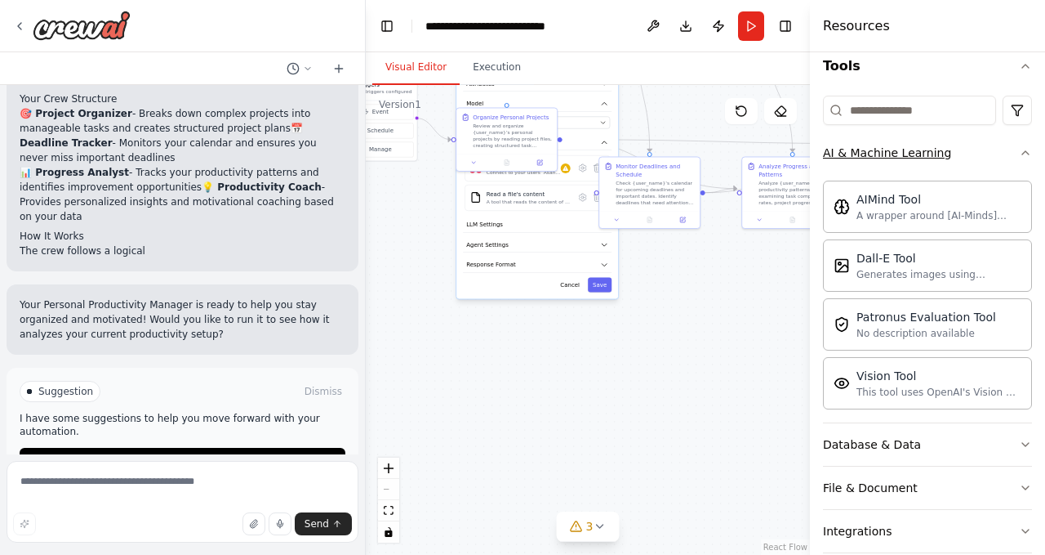
click at [1023, 154] on icon "button" at bounding box center [1026, 152] width 7 height 3
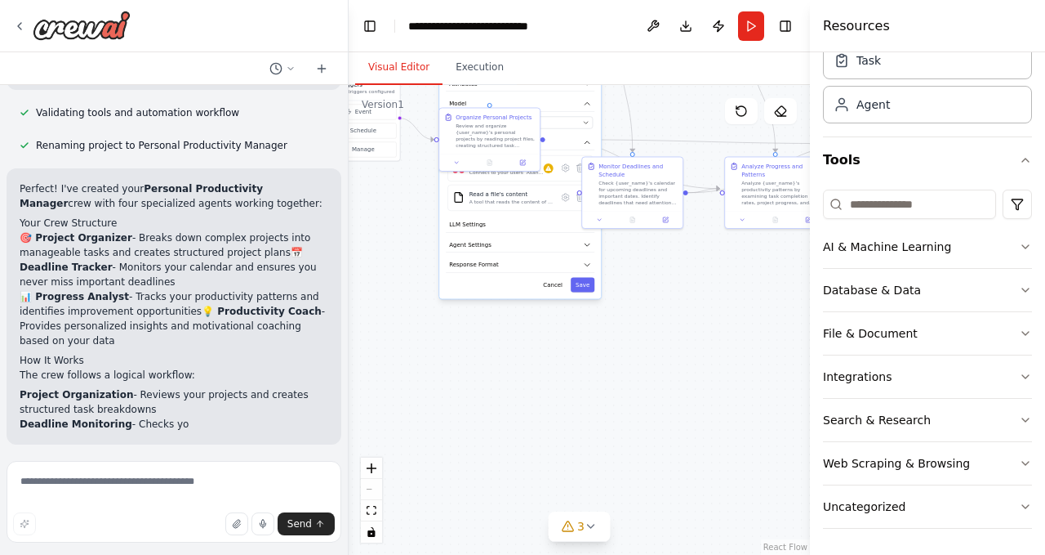
scroll to position [1008, 0]
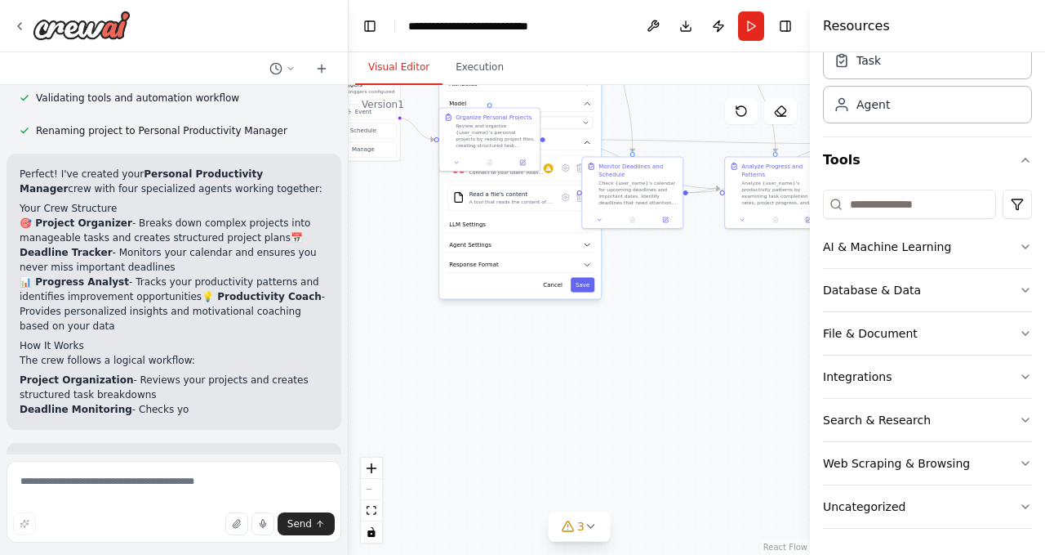
click at [349, 199] on div "Create a crew that helps organize your personal projects, sets reminders for im…" at bounding box center [522, 277] width 1045 height 555
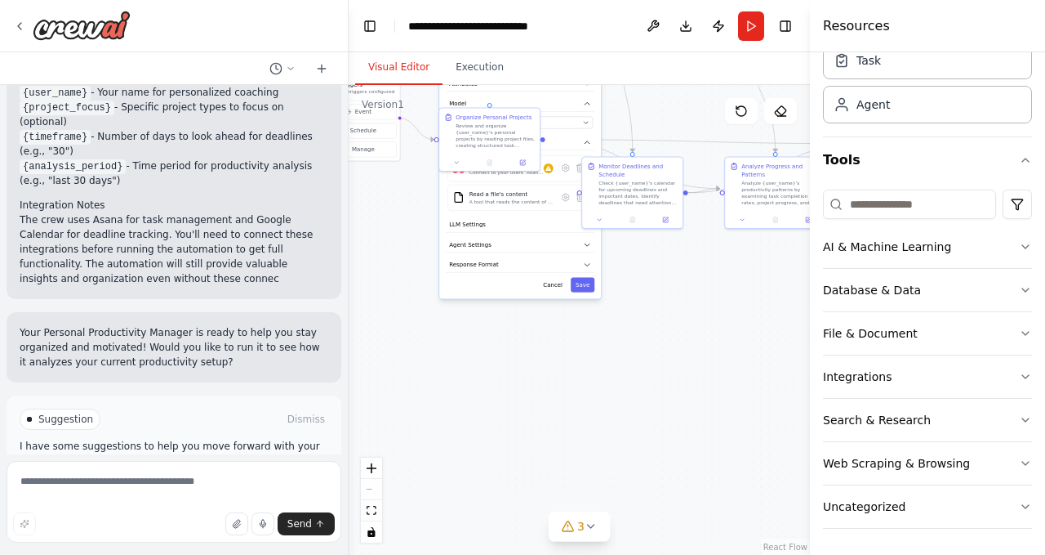
scroll to position [1462, 0]
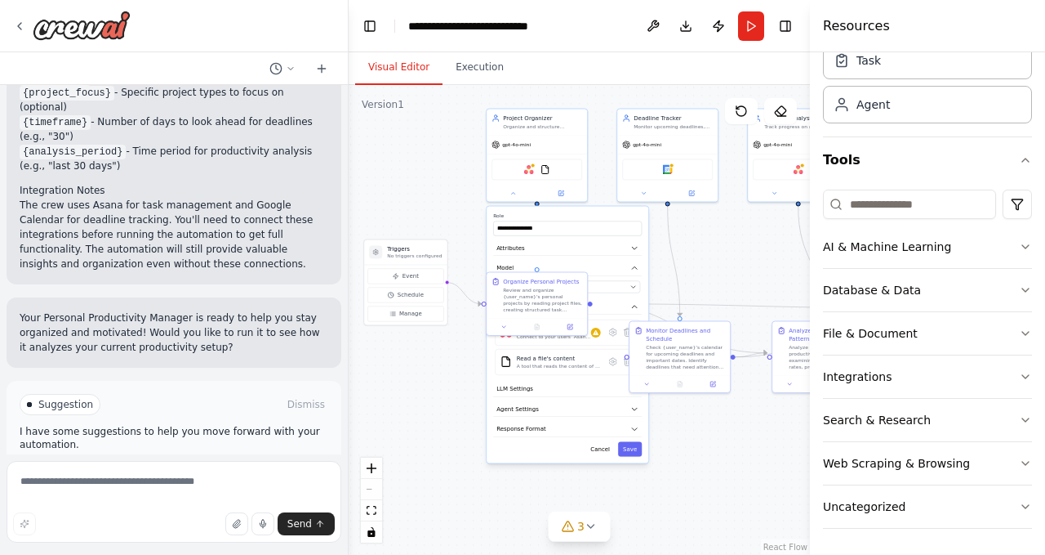
drag, startPoint x: 464, startPoint y: 332, endPoint x: 510, endPoint y: 493, distance: 166.7
click at [510, 493] on div ".deletable-edge-delete-btn { width: 20px; height: 20px; border: 0px solid #ffff…" at bounding box center [579, 320] width 461 height 470
click at [432, 379] on div ".deletable-edge-delete-btn { width: 20px; height: 20px; border: 0px solid #ffff…" at bounding box center [579, 320] width 461 height 470
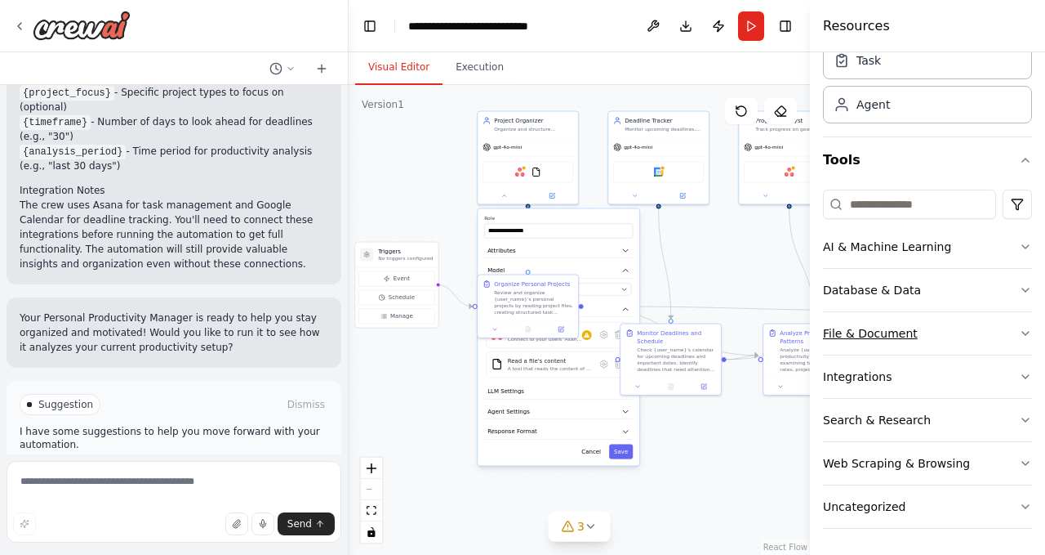
click at [904, 345] on button "File & Document" at bounding box center [927, 333] width 209 height 42
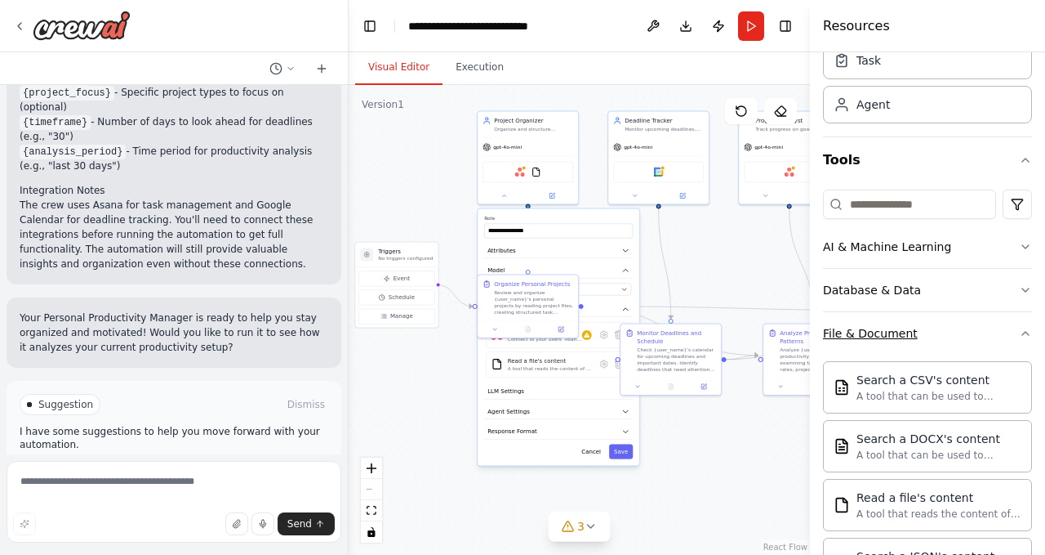
scroll to position [151, 0]
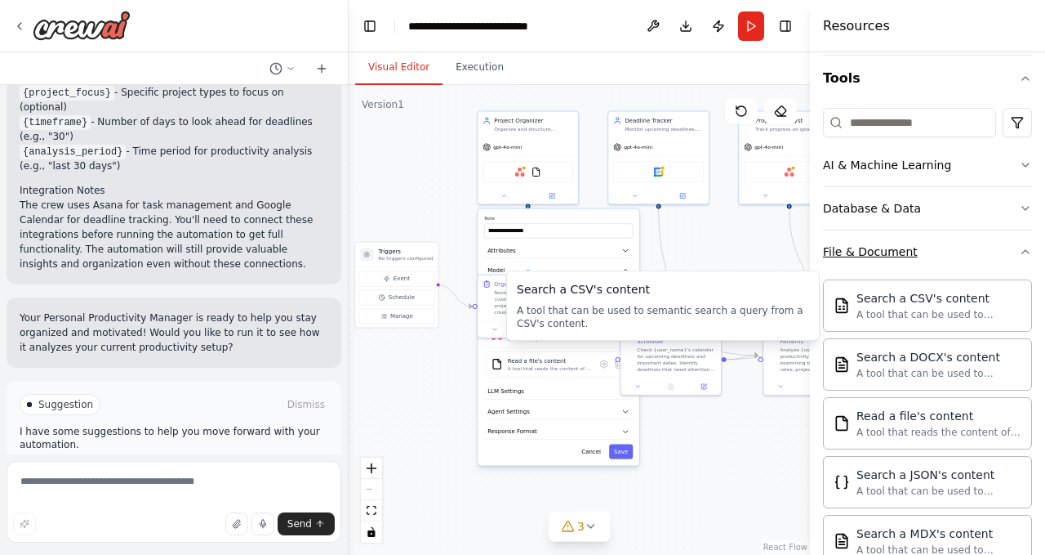
click at [940, 270] on button "File & Document" at bounding box center [927, 251] width 209 height 42
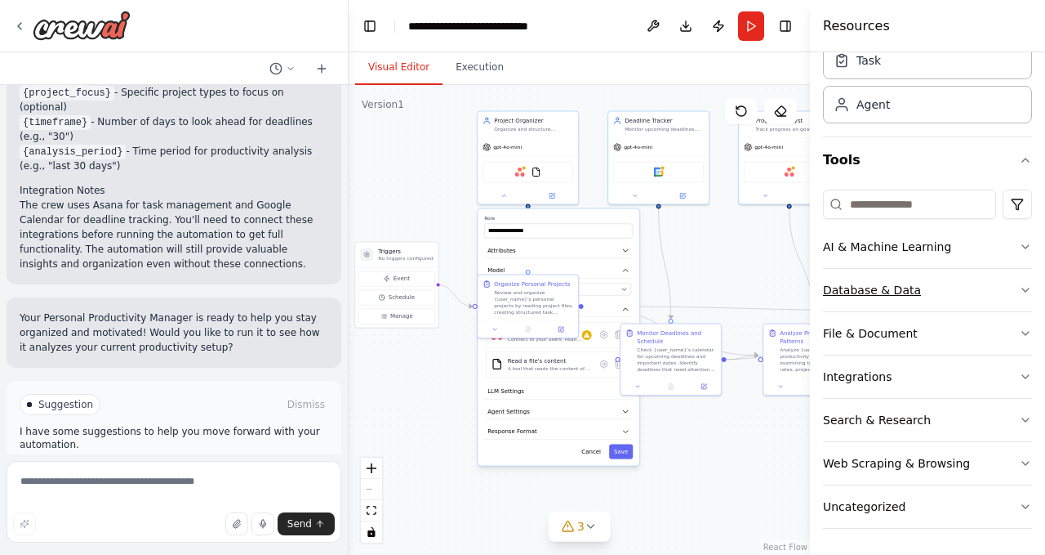
scroll to position [69, 0]
click at [957, 283] on button "Database & Data" at bounding box center [927, 290] width 209 height 42
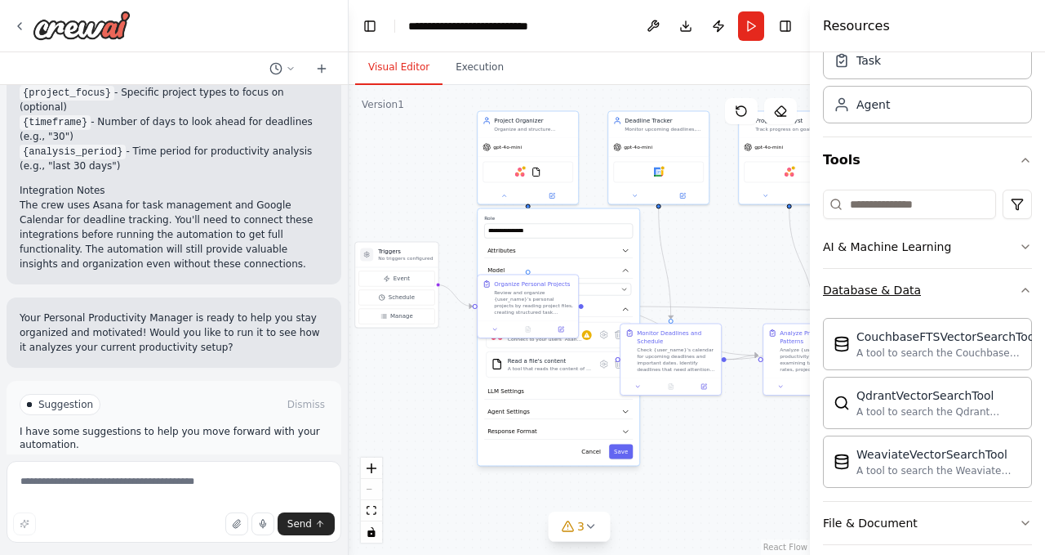
click at [956, 283] on button "Database & Data" at bounding box center [927, 290] width 209 height 42
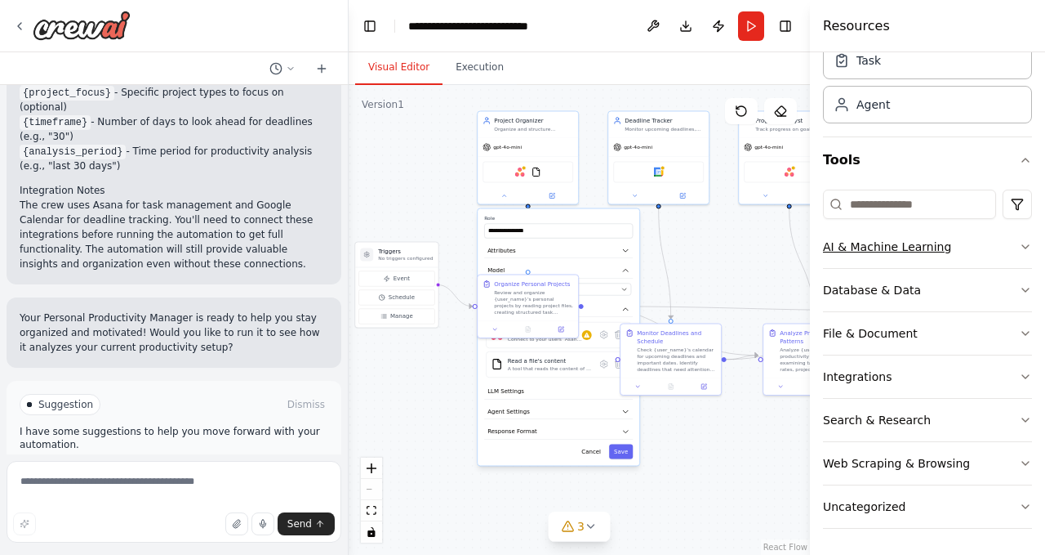
click at [952, 255] on button "AI & Machine Learning" at bounding box center [927, 246] width 209 height 42
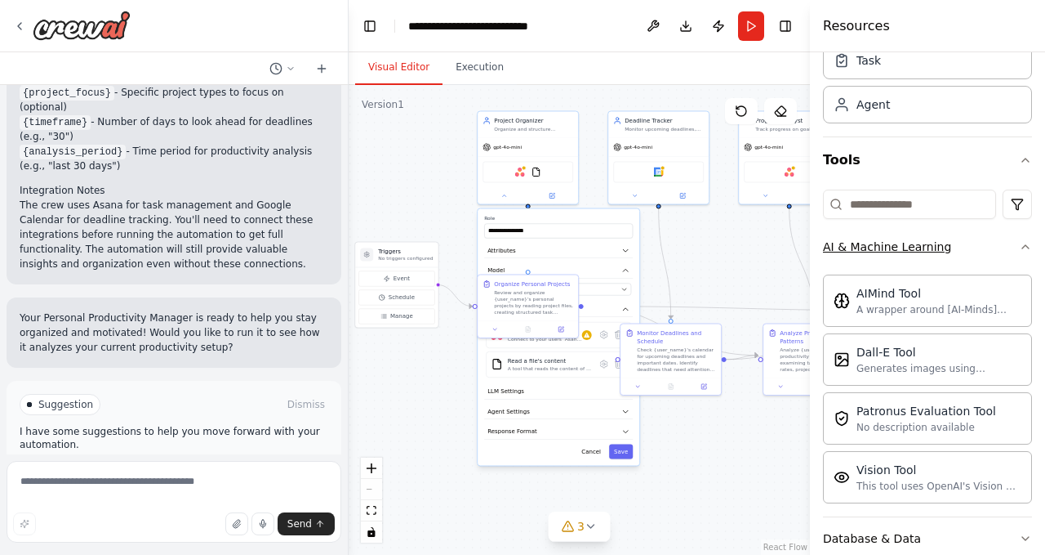
click at [952, 255] on button "AI & Machine Learning" at bounding box center [927, 246] width 209 height 42
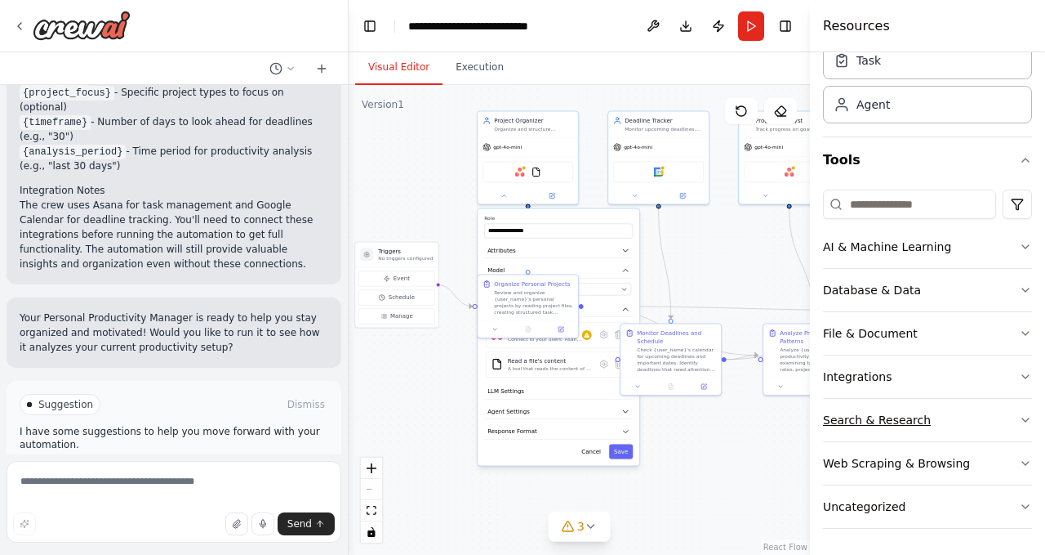
click at [918, 412] on button "Search & Research" at bounding box center [927, 420] width 209 height 42
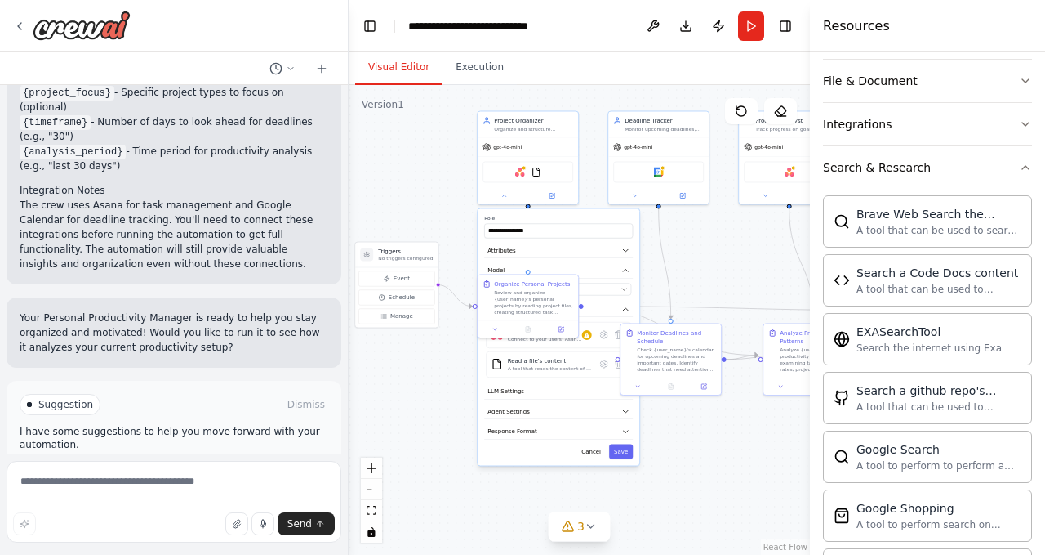
scroll to position [314, 0]
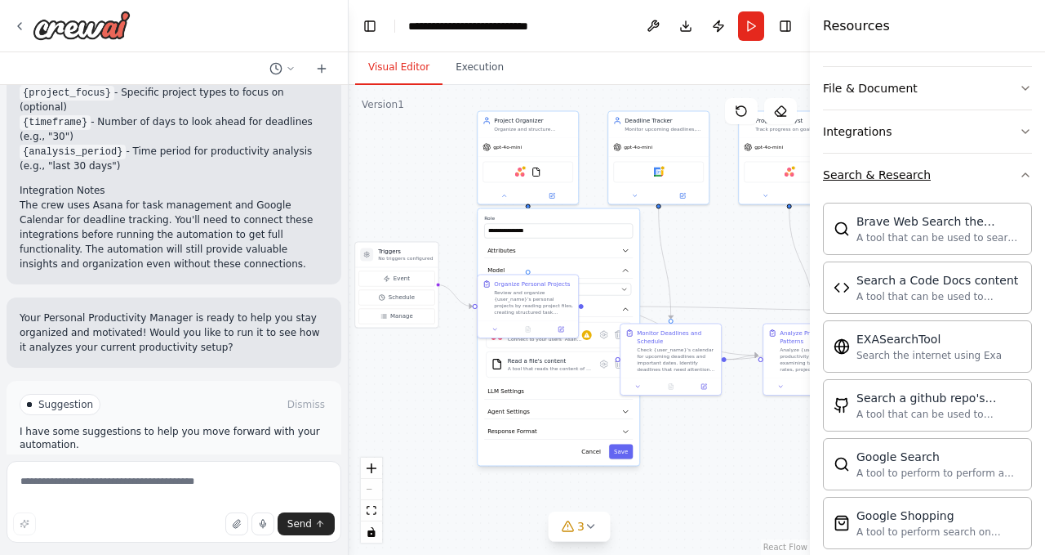
click at [921, 185] on button "Search & Research" at bounding box center [927, 175] width 209 height 42
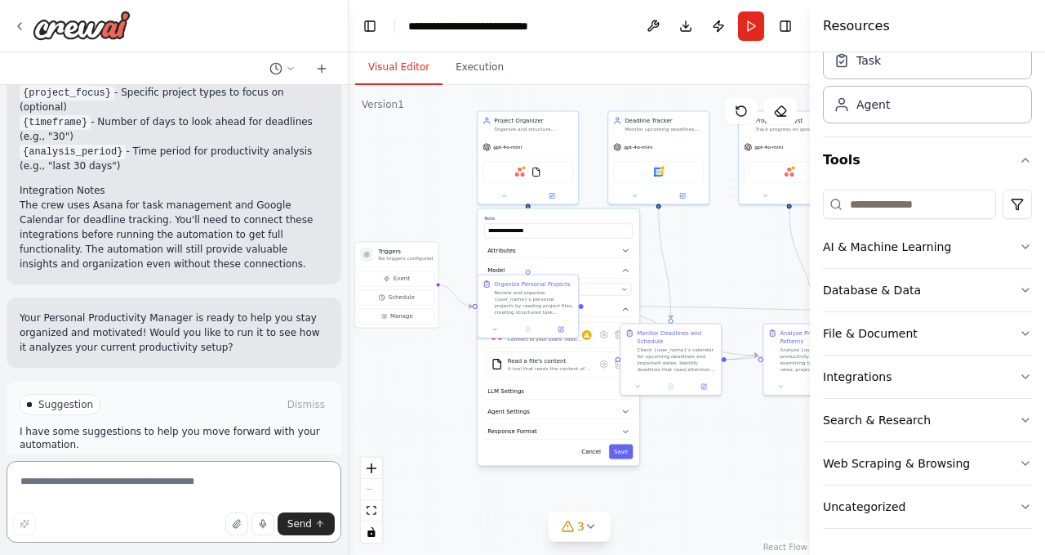
click at [175, 496] on textarea at bounding box center [174, 502] width 335 height 82
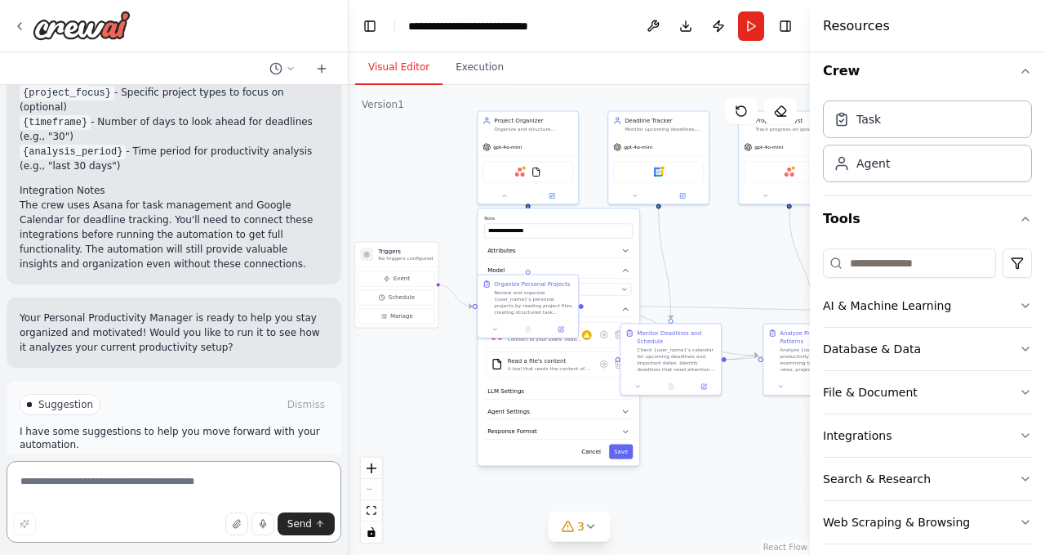
scroll to position [0, 0]
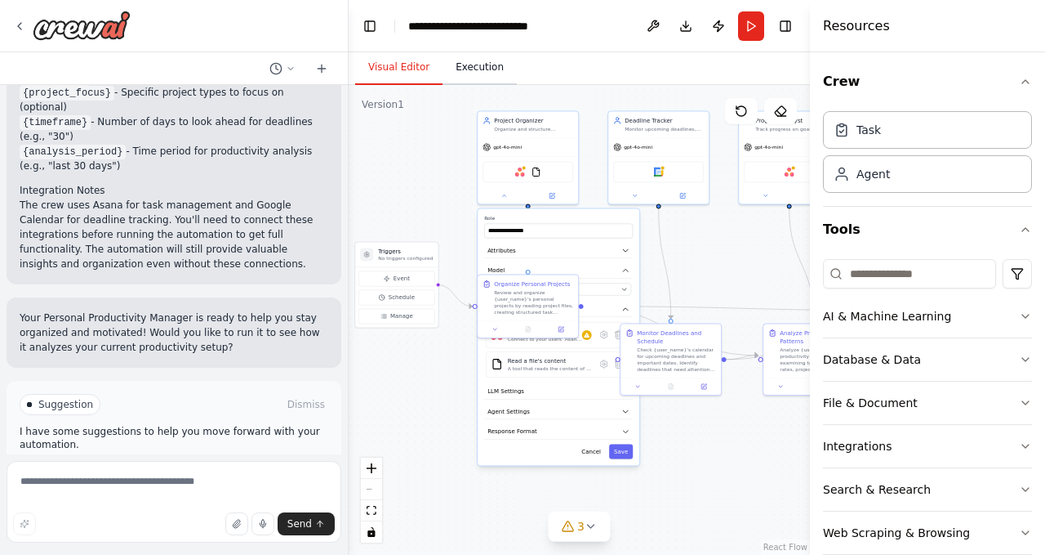
click at [470, 61] on button "Execution" at bounding box center [480, 68] width 74 height 34
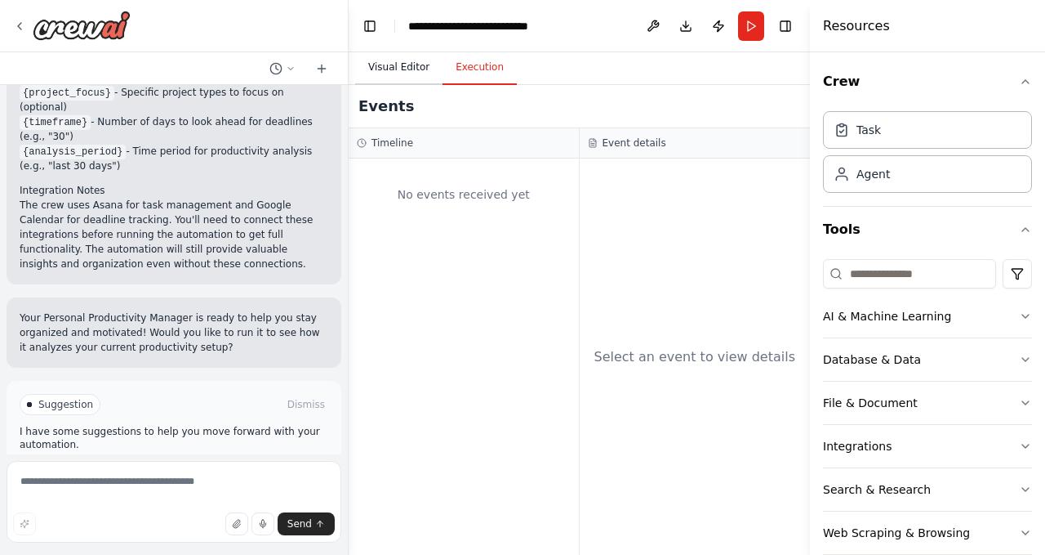
click at [411, 69] on button "Visual Editor" at bounding box center [398, 68] width 87 height 34
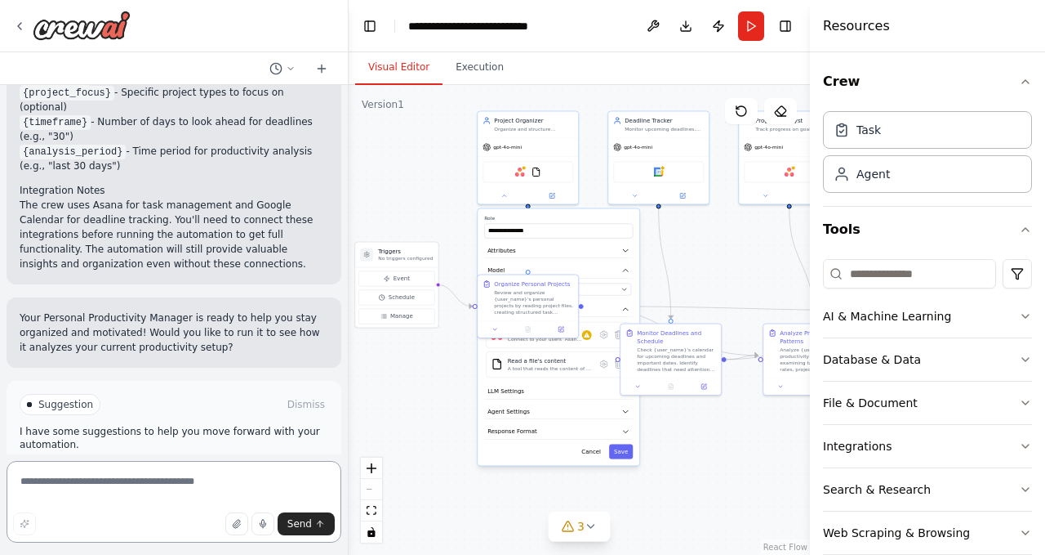
click at [180, 497] on textarea at bounding box center [174, 502] width 335 height 82
click at [471, 73] on button "Execution" at bounding box center [480, 68] width 74 height 34
click at [411, 68] on button "Visual Editor" at bounding box center [398, 68] width 87 height 34
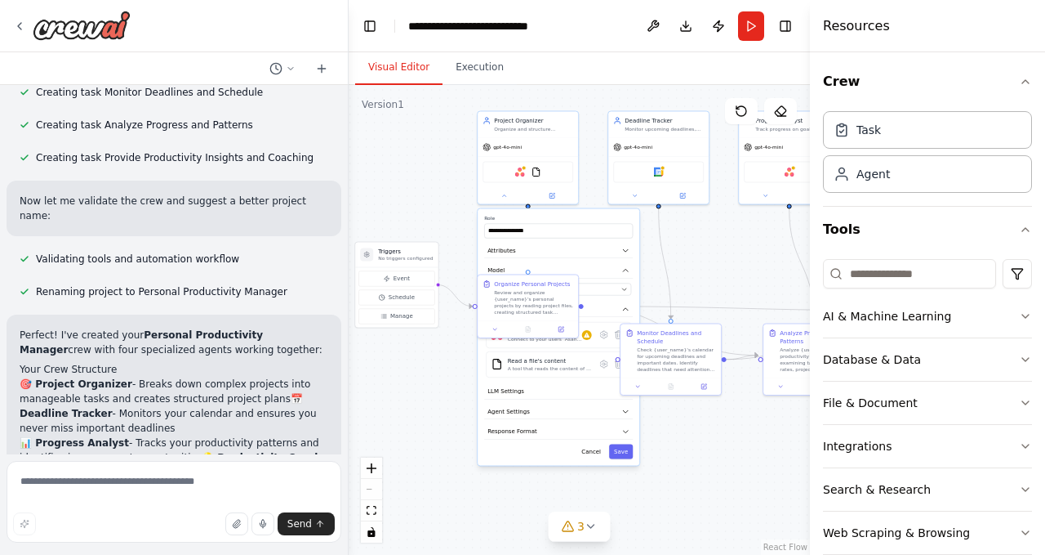
scroll to position [972, 0]
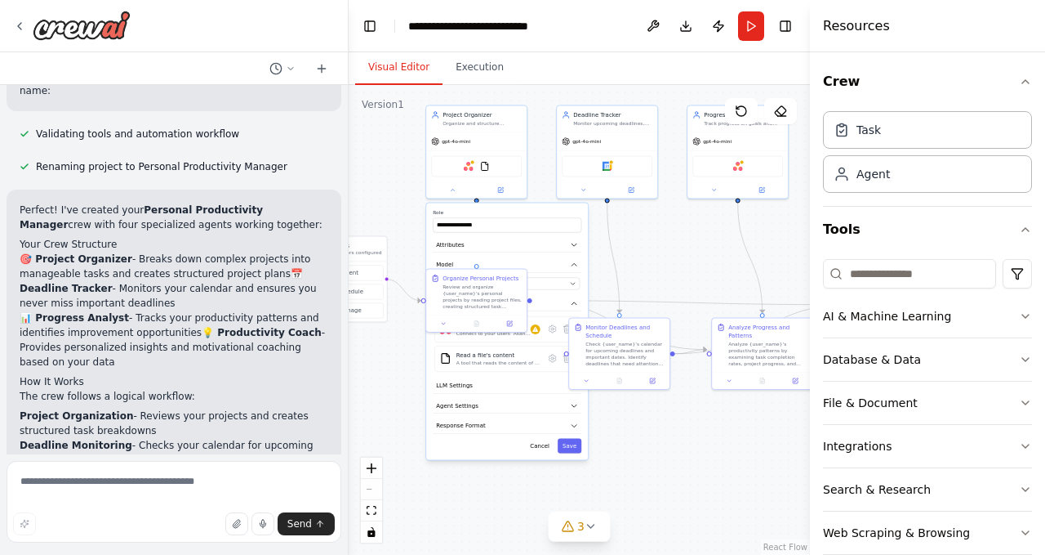
click at [699, 249] on div ".deletable-edge-delete-btn { width: 20px; height: 20px; border: 0px solid #ffff…" at bounding box center [579, 320] width 461 height 470
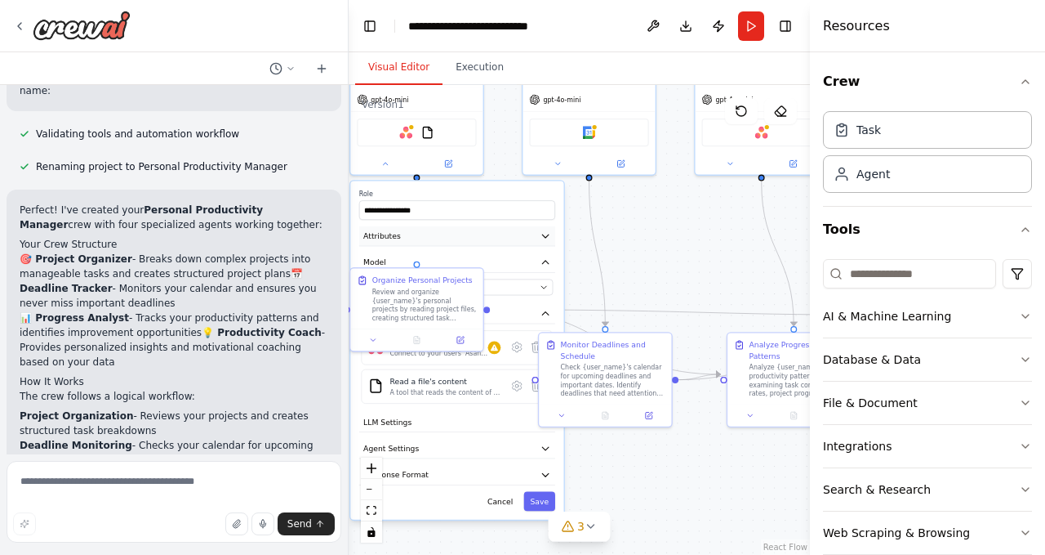
click at [529, 265] on button "Model" at bounding box center [457, 262] width 196 height 20
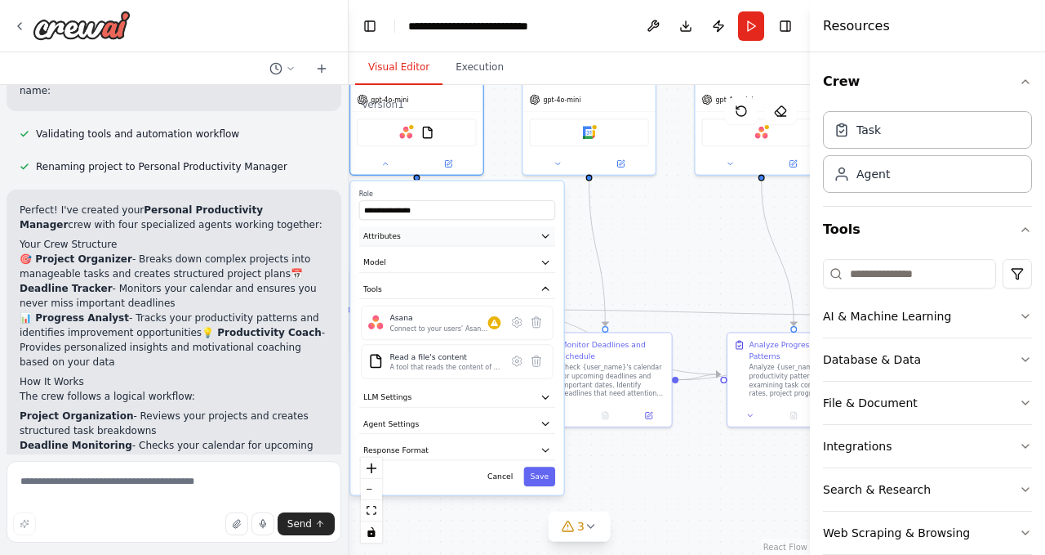
click at [542, 243] on button "Attributes" at bounding box center [457, 236] width 196 height 20
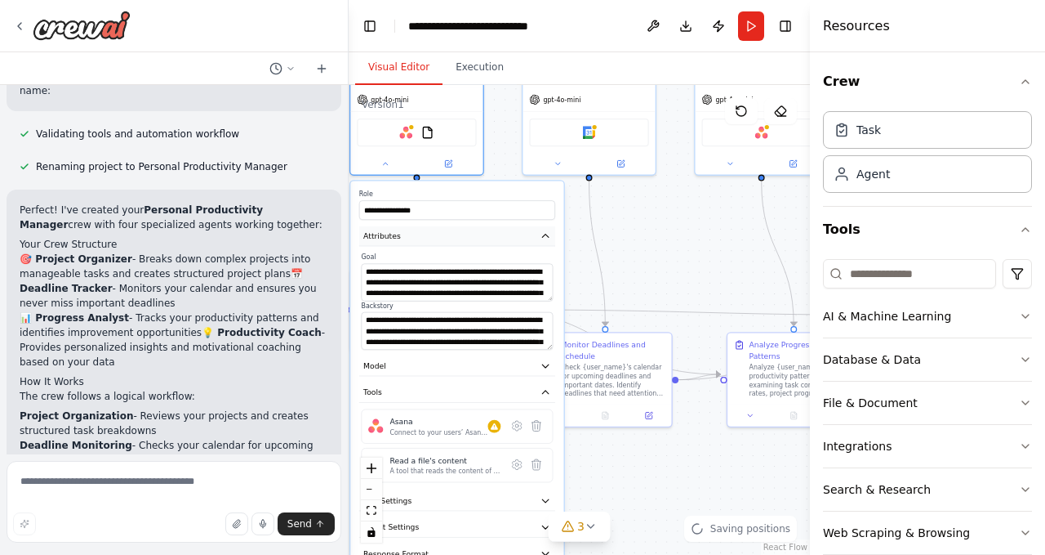
click at [542, 243] on button "Attributes" at bounding box center [457, 236] width 196 height 20
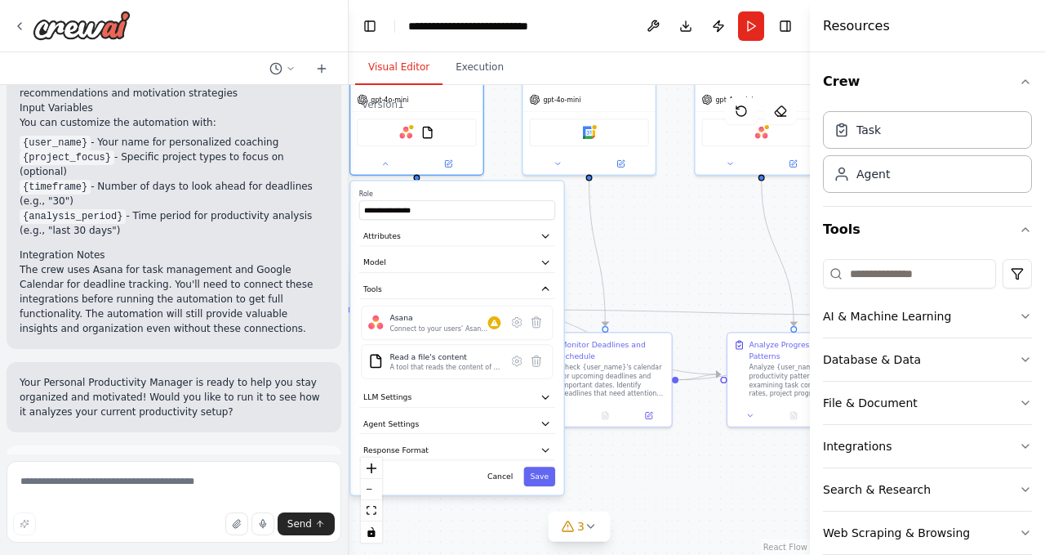
scroll to position [1462, 0]
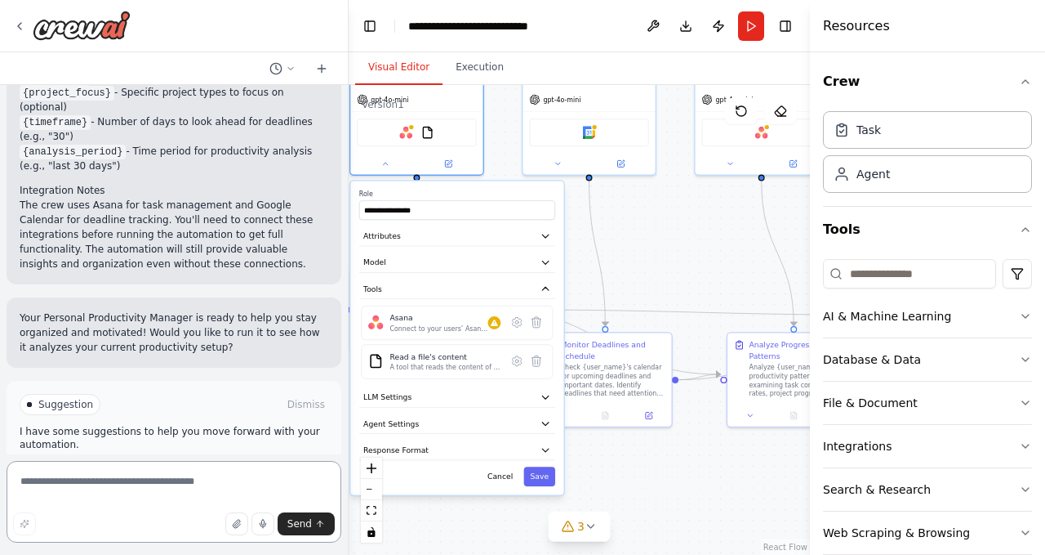
click at [166, 471] on textarea at bounding box center [174, 502] width 335 height 82
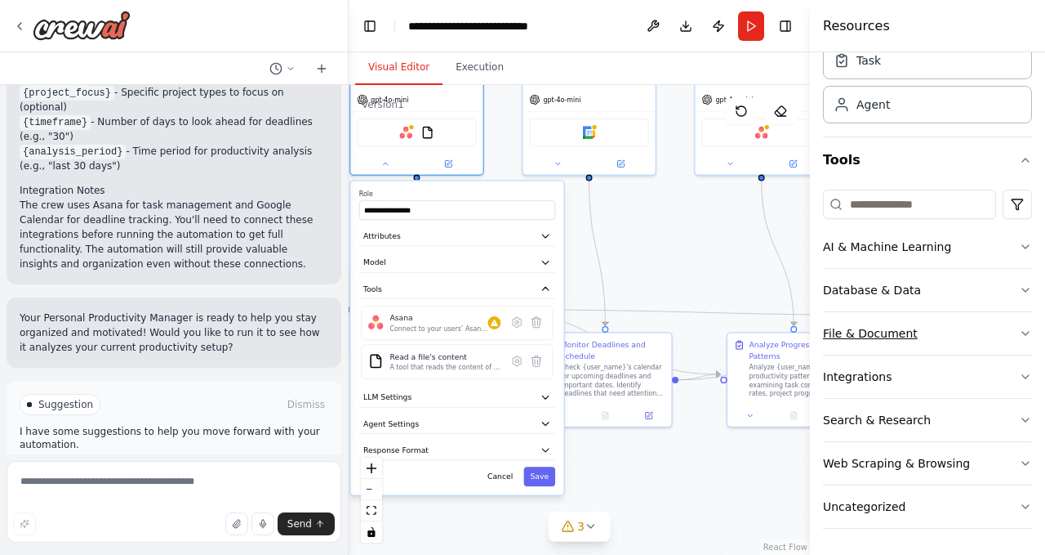
click at [1001, 340] on button "File & Document" at bounding box center [927, 333] width 209 height 42
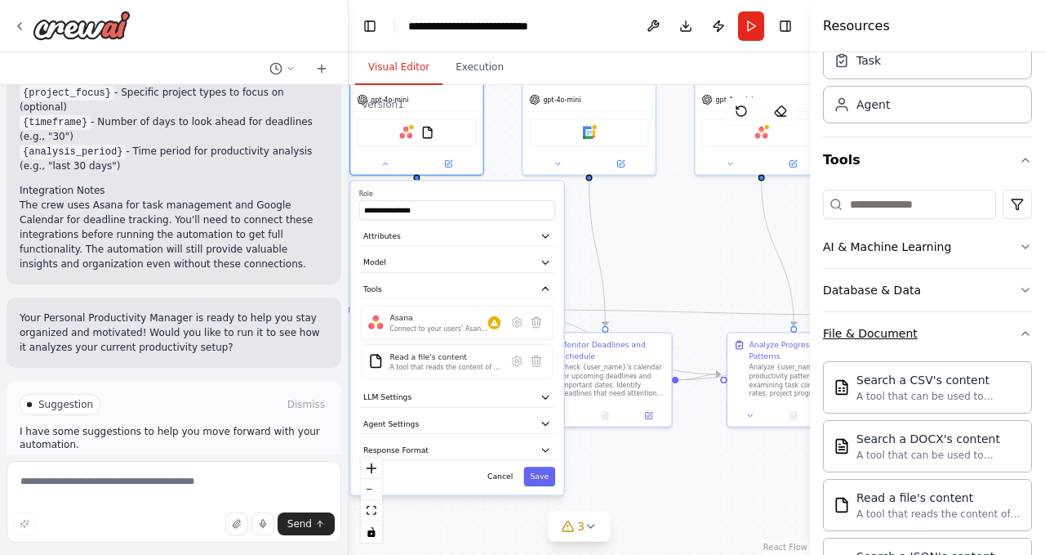
click at [1019, 331] on icon "button" at bounding box center [1025, 333] width 13 height 13
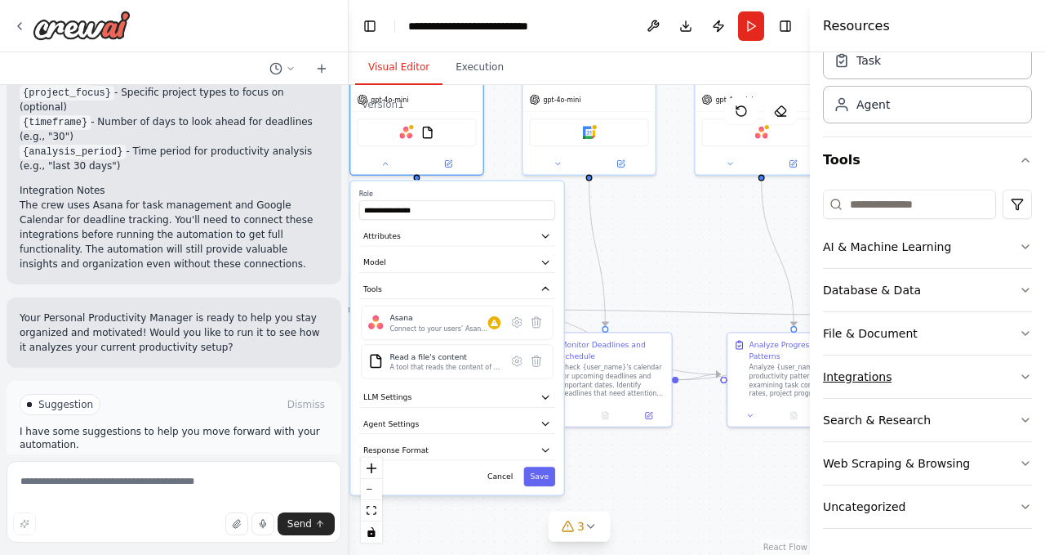
click at [997, 378] on button "Integrations" at bounding box center [927, 376] width 209 height 42
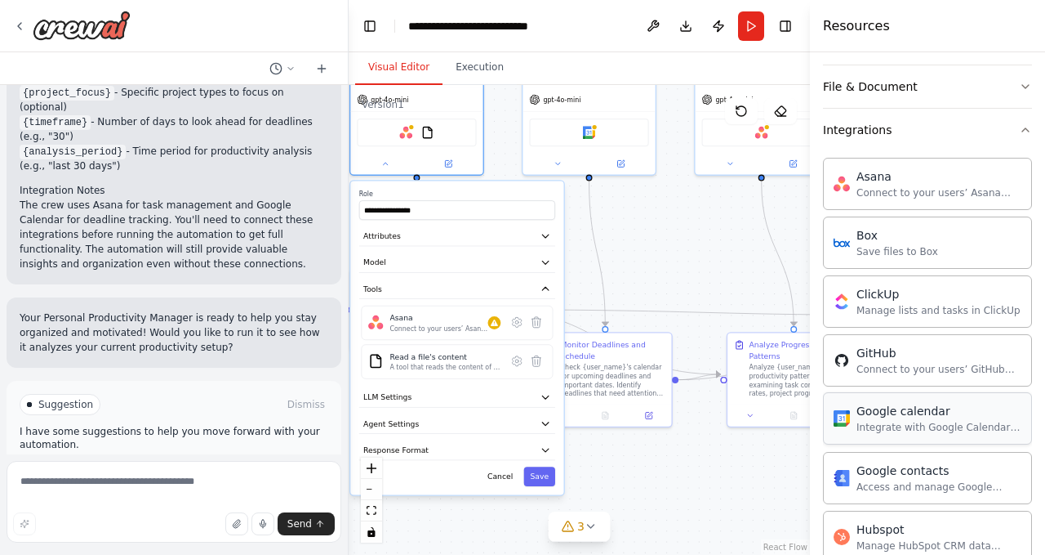
scroll to position [396, 0]
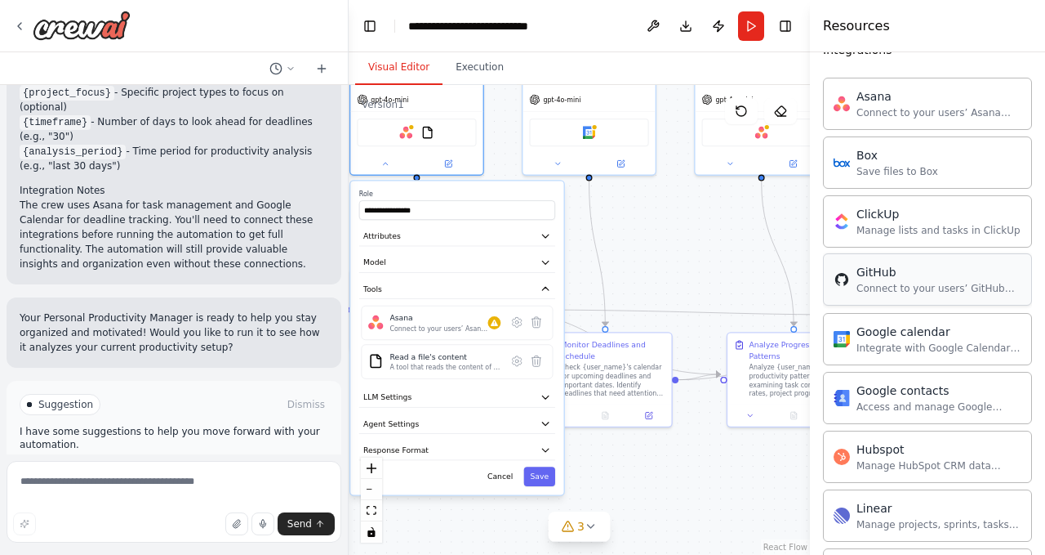
click at [913, 295] on div "GitHub Connect to your users’ GitHub accounts" at bounding box center [927, 279] width 209 height 52
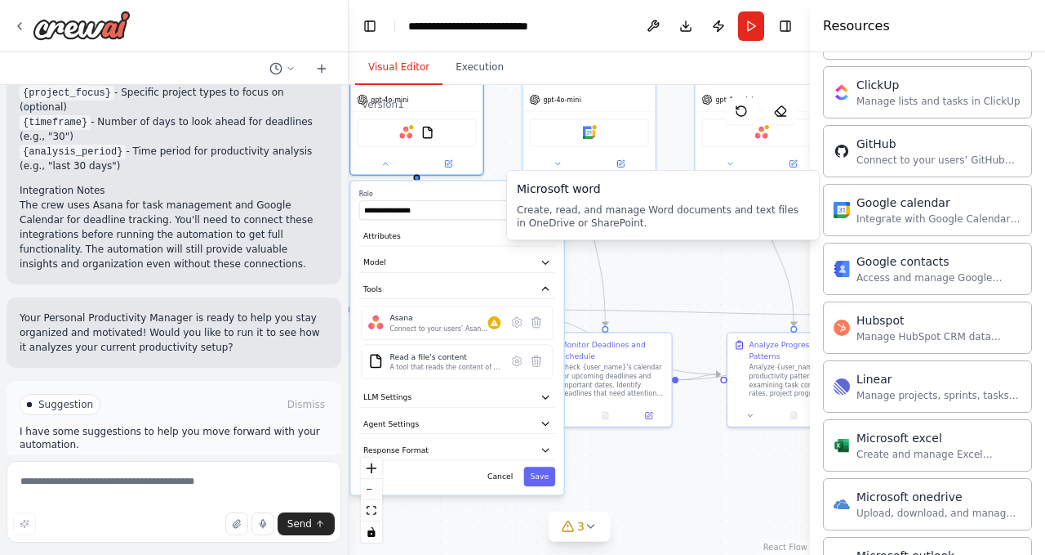
scroll to position [1082, 0]
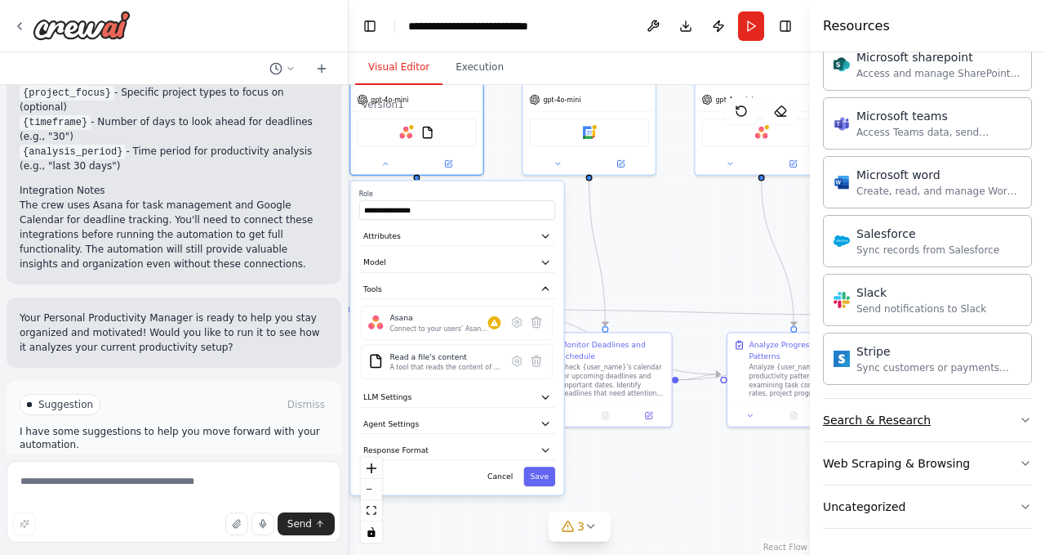
click at [940, 407] on button "Search & Research" at bounding box center [927, 420] width 209 height 42
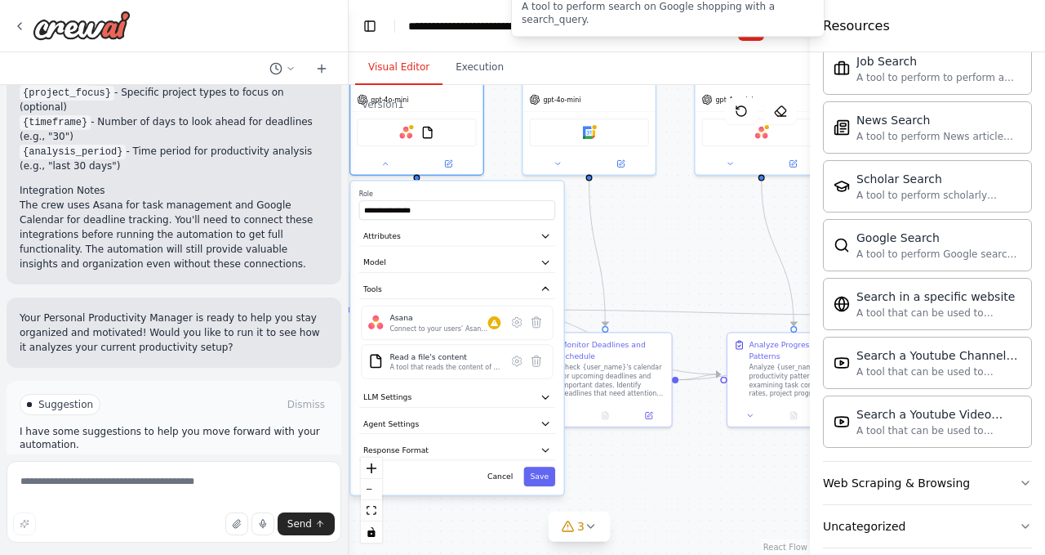
scroll to position [1919, 0]
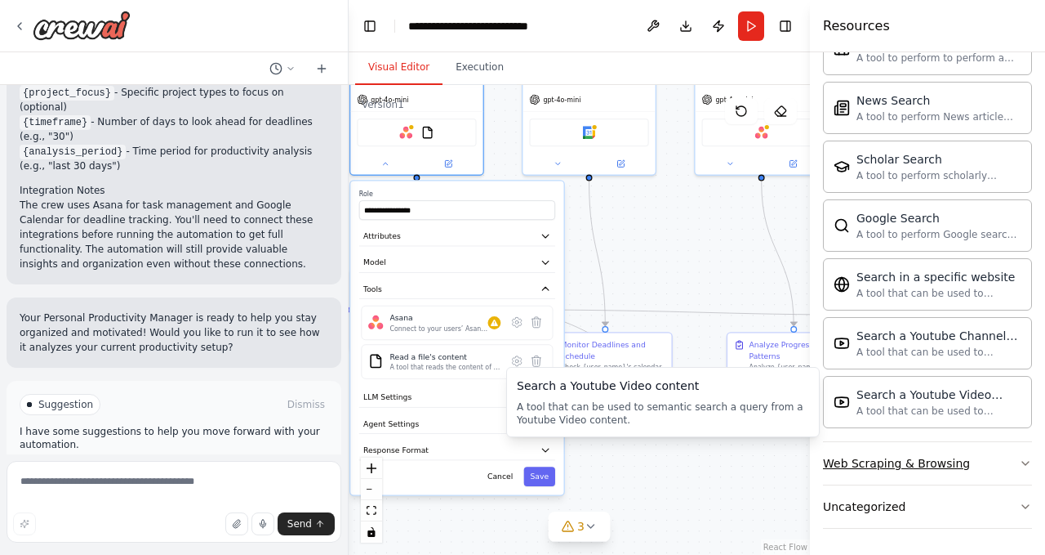
click at [969, 466] on button "Web Scraping & Browsing" at bounding box center [927, 463] width 209 height 42
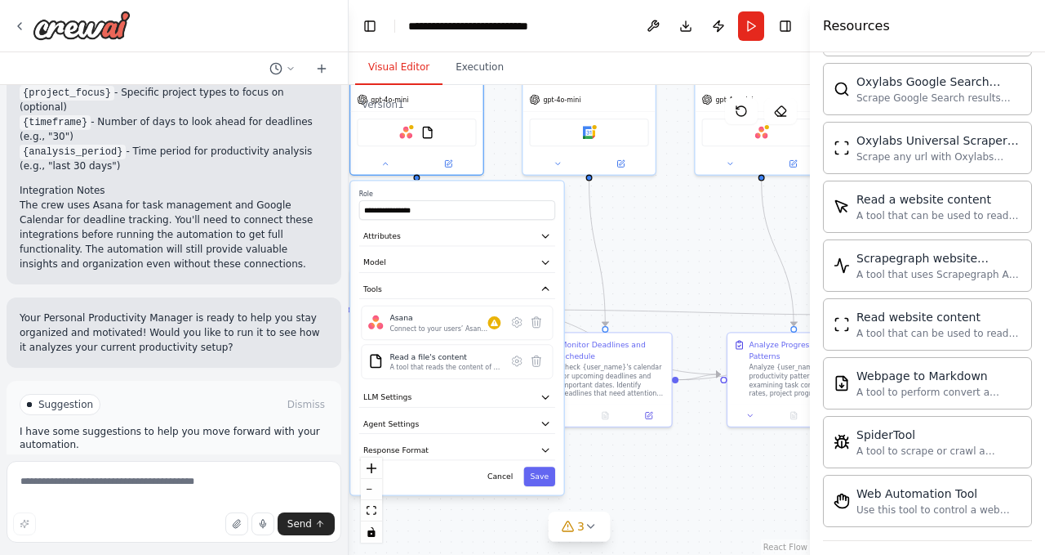
scroll to position [2814, 0]
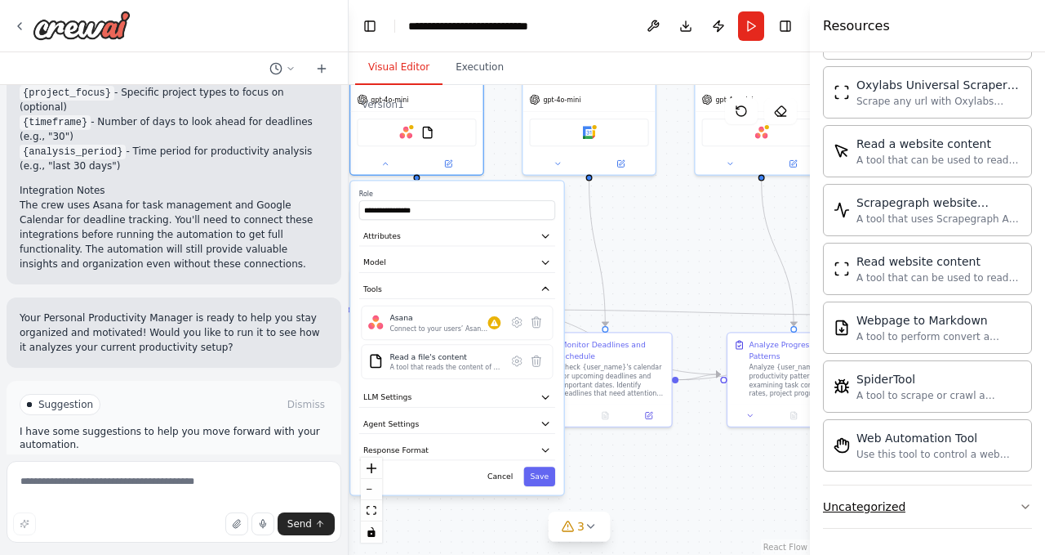
click at [950, 515] on button "Uncategorized" at bounding box center [927, 506] width 209 height 42
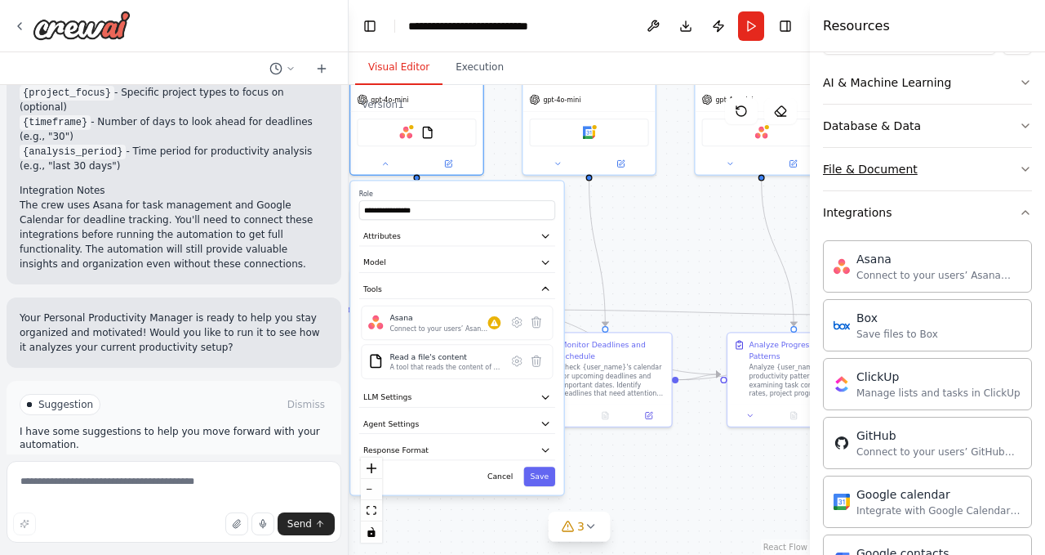
scroll to position [0, 0]
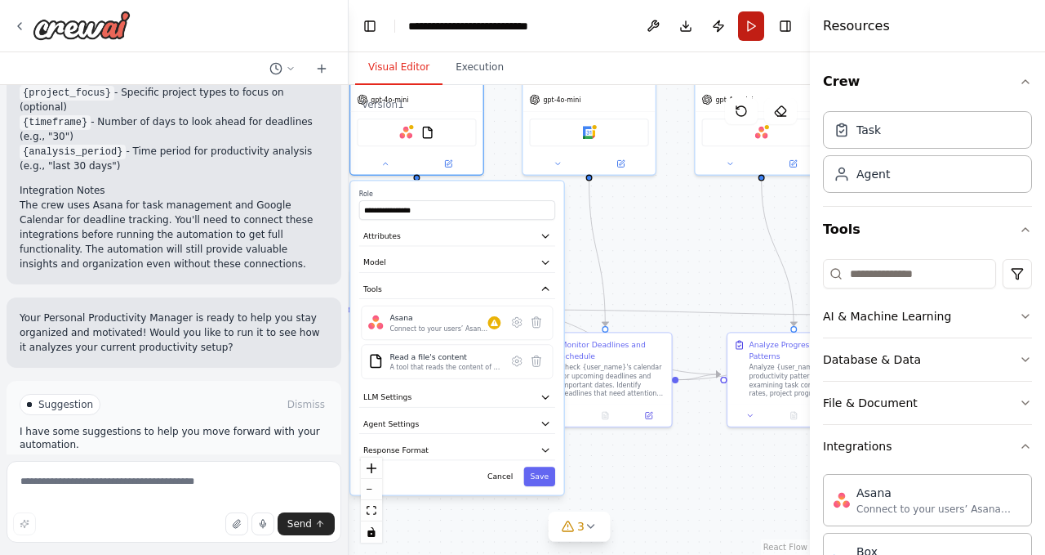
click at [756, 24] on button "Run" at bounding box center [751, 25] width 26 height 29
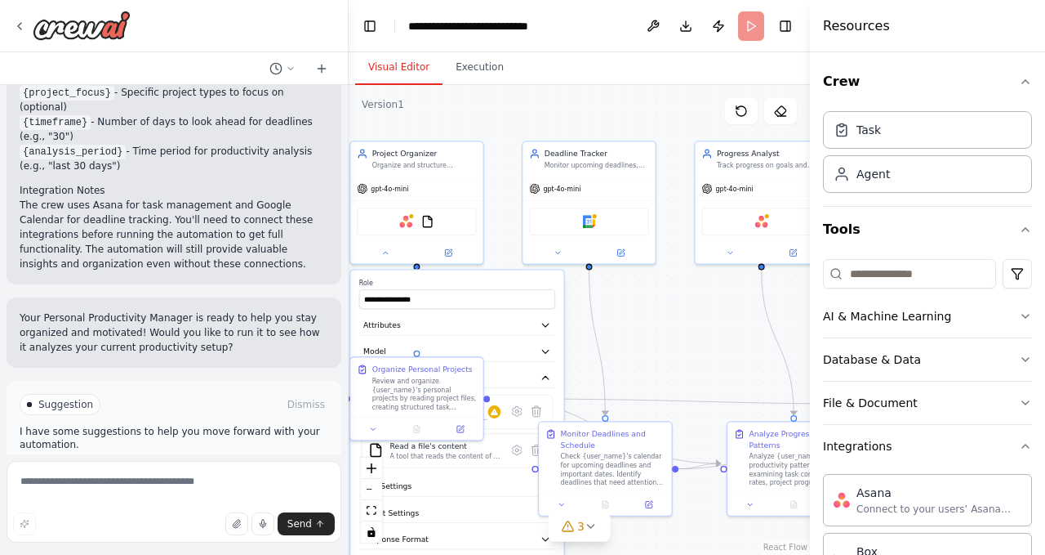
click at [691, 318] on div ".deletable-edge-delete-btn { width: 20px; height: 20px; border: 0px solid #ffff…" at bounding box center [579, 320] width 461 height 470
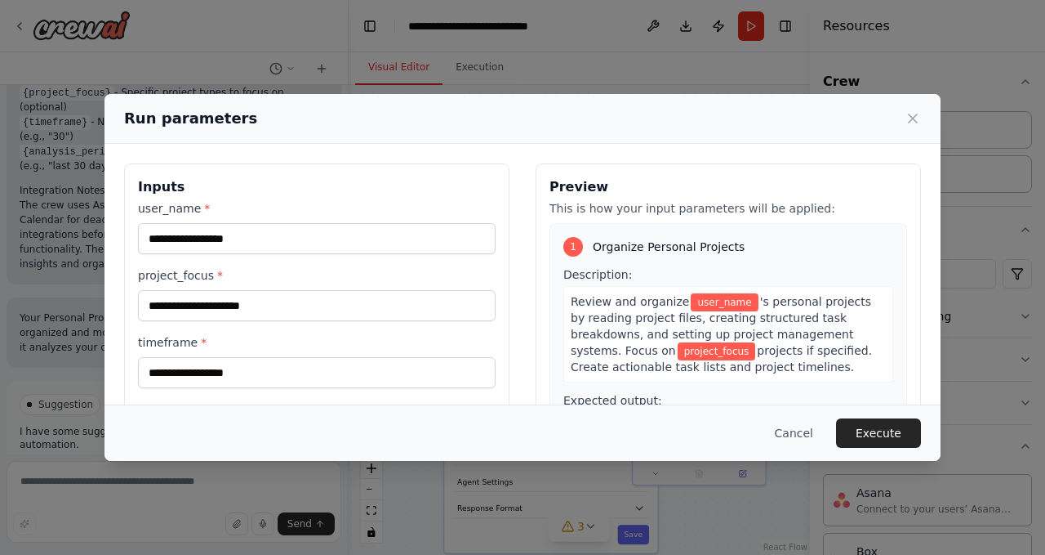
drag, startPoint x: 680, startPoint y: 331, endPoint x: 740, endPoint y: 304, distance: 66.2
click at [773, 300] on body "Create a crew that helps organize your personal projects, sets reminders for im…" at bounding box center [522, 277] width 1045 height 555
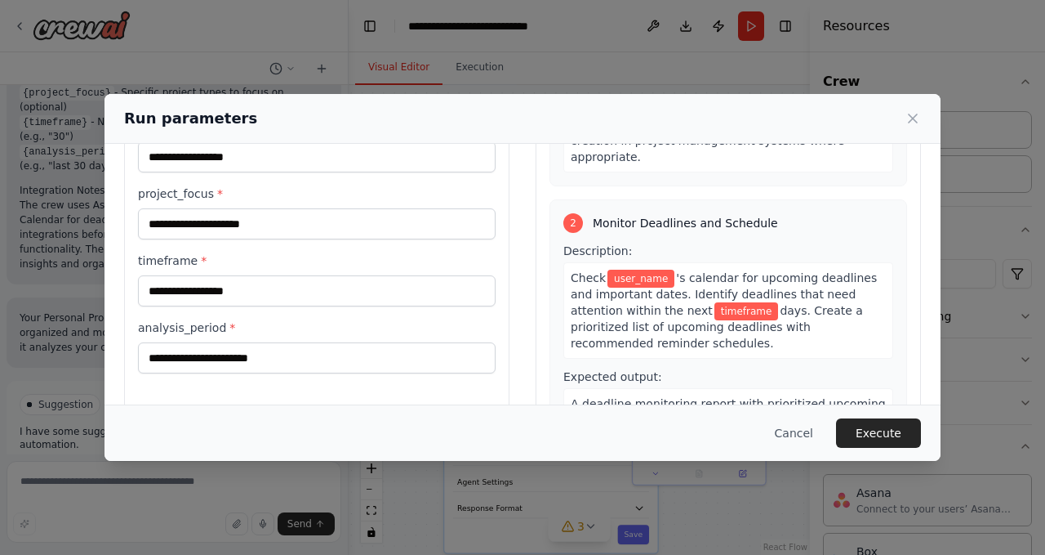
scroll to position [311, 0]
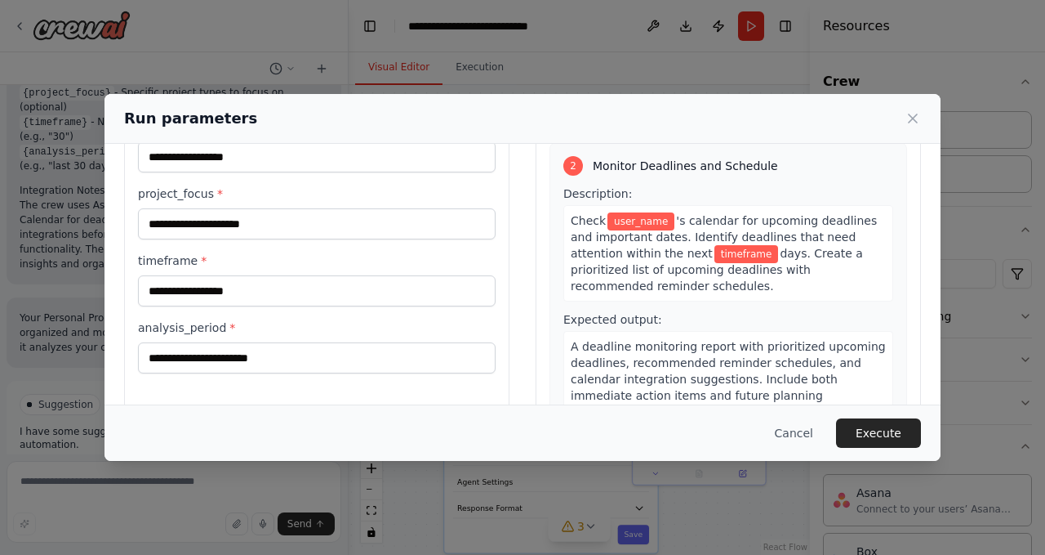
click at [810, 274] on span "days. Create a prioritized list of upcoming deadlines with recommended reminder…" at bounding box center [717, 270] width 292 height 46
click at [808, 267] on span "days. Create a prioritized list of upcoming deadlines with recommended reminder…" at bounding box center [717, 270] width 292 height 46
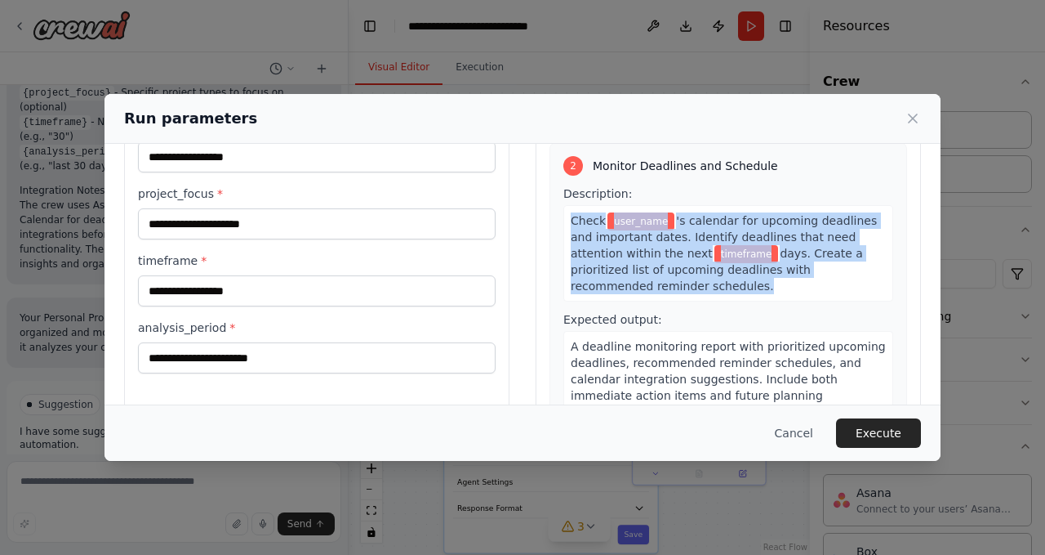
click at [808, 267] on span "days. Create a prioritized list of upcoming deadlines with recommended reminder…" at bounding box center [717, 270] width 292 height 46
click at [811, 268] on span "days. Create a prioritized list of upcoming deadlines with recommended reminder…" at bounding box center [717, 270] width 292 height 46
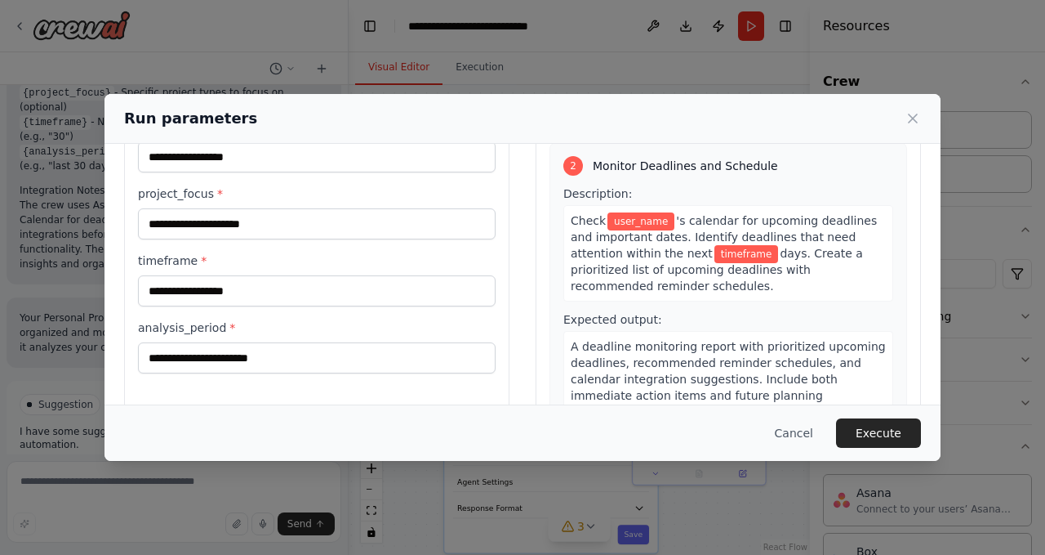
click at [747, 292] on div "Check user_name 's calendar for upcoming deadlines and important dates. Identif…" at bounding box center [729, 253] width 330 height 96
click at [737, 291] on div "Check user_name 's calendar for upcoming deadlines and important dates. Identif…" at bounding box center [729, 253] width 330 height 96
click at [726, 288] on div "Check user_name 's calendar for upcoming deadlines and important dates. Identif…" at bounding box center [729, 253] width 330 height 96
click at [698, 283] on div "Check user_name 's calendar for upcoming deadlines and important dates. Identif…" at bounding box center [729, 253] width 330 height 96
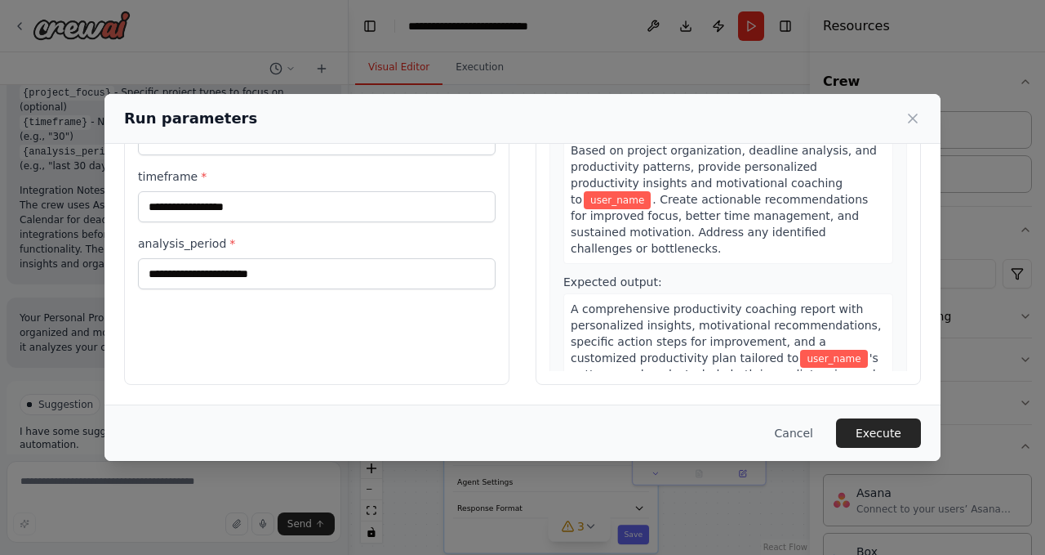
scroll to position [0, 0]
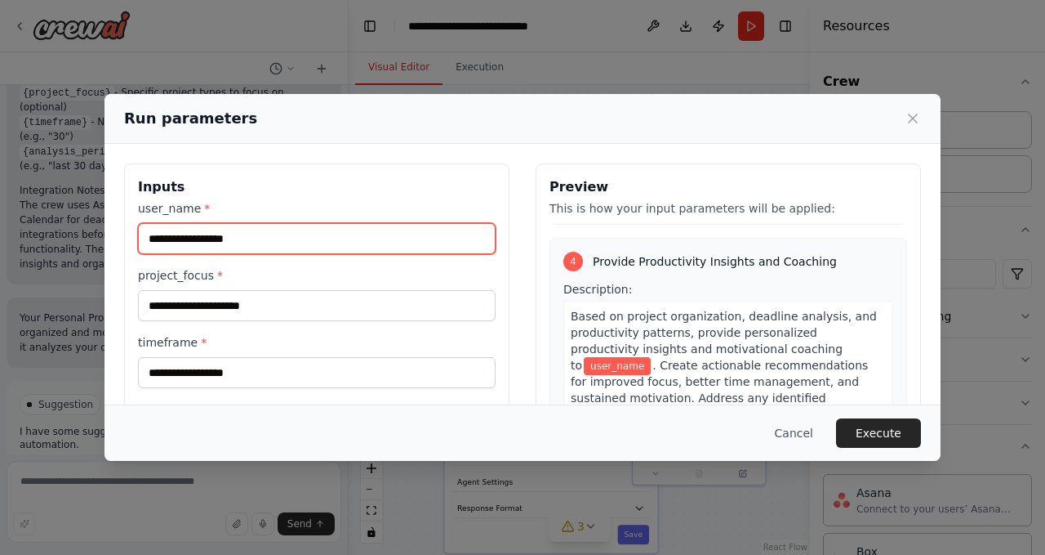
click at [353, 249] on input "user_name *" at bounding box center [317, 238] width 358 height 31
click at [354, 248] on input "user_name *" at bounding box center [317, 238] width 358 height 31
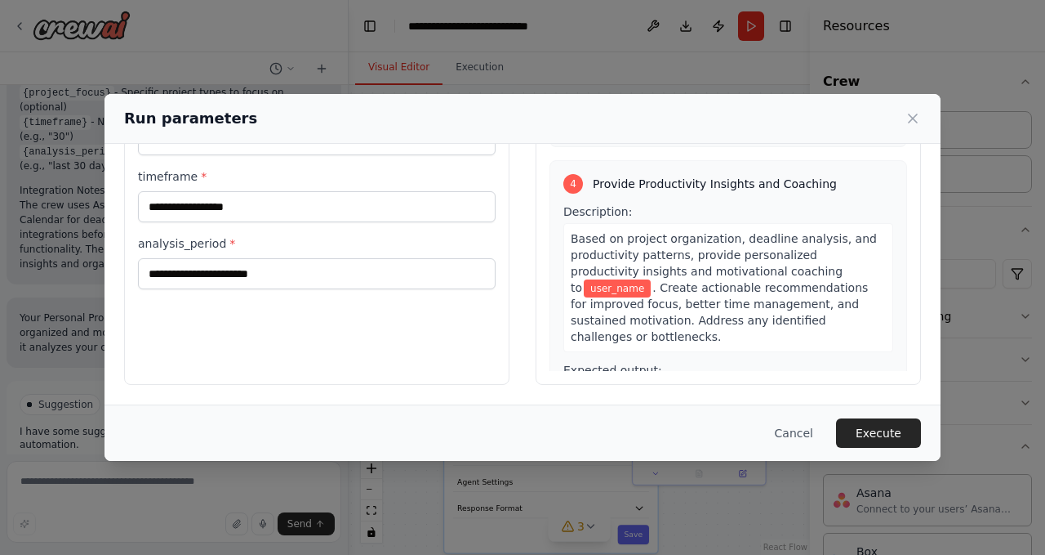
scroll to position [856, 0]
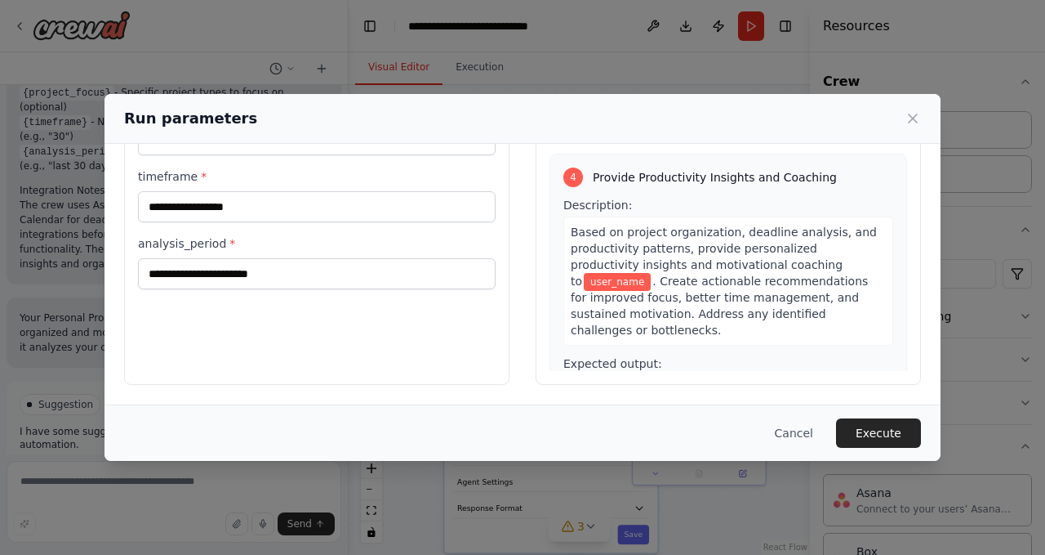
click at [815, 438] on button "Cancel" at bounding box center [794, 432] width 65 height 29
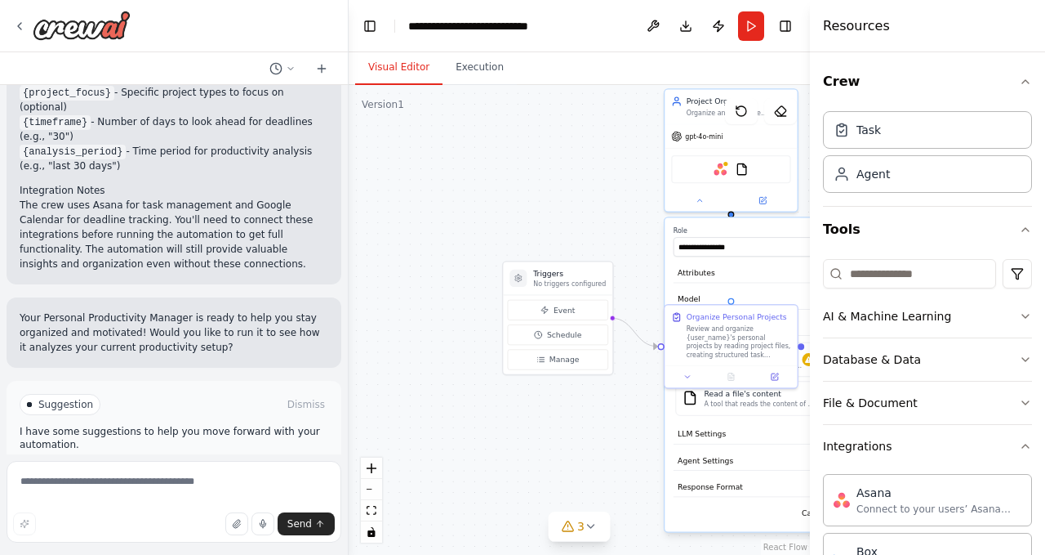
drag, startPoint x: 386, startPoint y: 188, endPoint x: 606, endPoint y: 167, distance: 221.6
click at [606, 167] on div ".deletable-edge-delete-btn { width: 20px; height: 20px; border: 0px solid #ffff…" at bounding box center [579, 320] width 461 height 470
drag, startPoint x: 597, startPoint y: 405, endPoint x: 577, endPoint y: 397, distance: 22.0
click at [577, 397] on div ".deletable-edge-delete-btn { width: 20px; height: 20px; border: 0px solid #ffff…" at bounding box center [579, 320] width 461 height 470
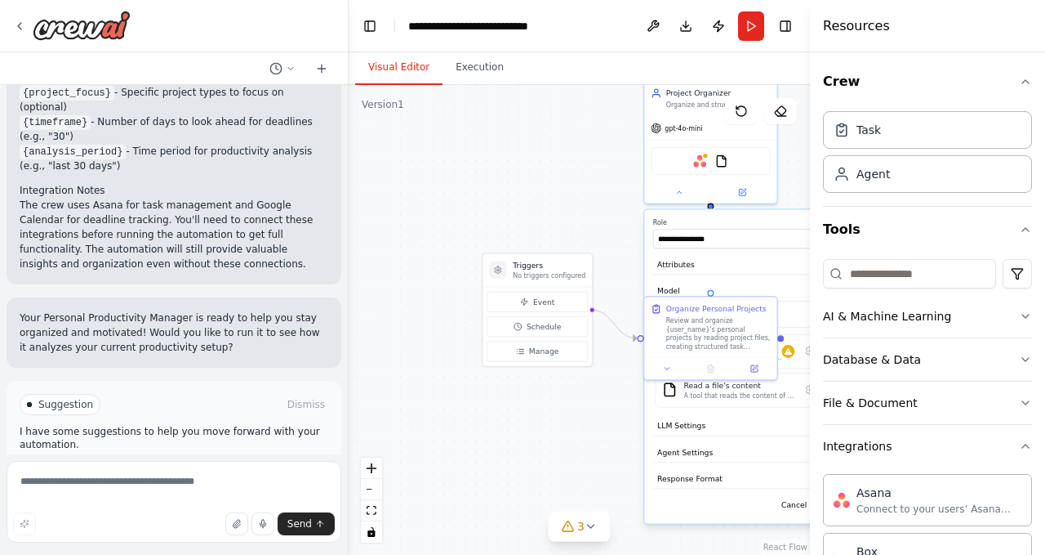
drag, startPoint x: 583, startPoint y: 390, endPoint x: 478, endPoint y: 373, distance: 106.6
click at [478, 373] on div ".deletable-edge-delete-btn { width: 20px; height: 20px; border: 0px solid #ffff…" at bounding box center [579, 320] width 461 height 470
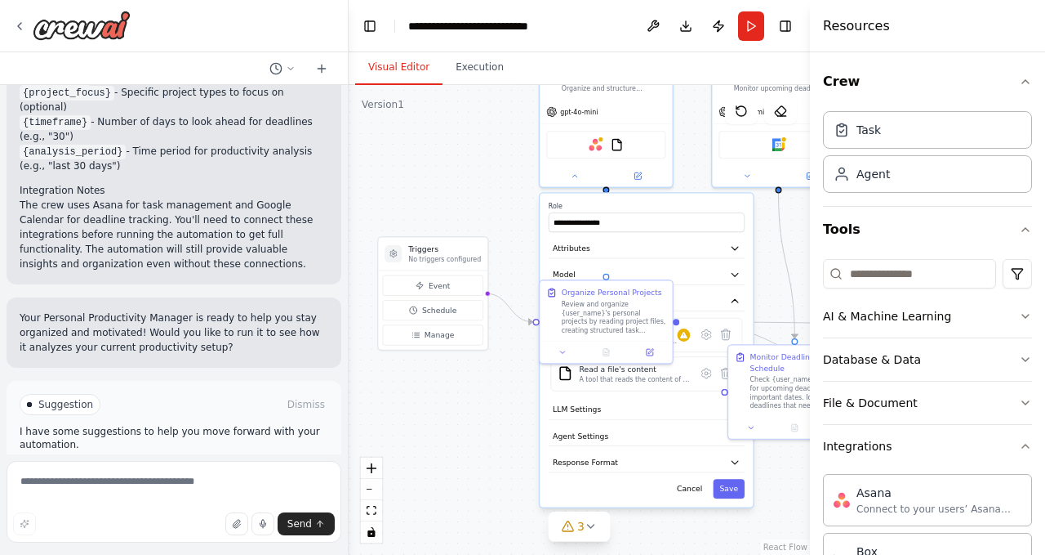
click at [510, 403] on div ".deletable-edge-delete-btn { width: 20px; height: 20px; border: 0px solid #ffff…" at bounding box center [579, 320] width 461 height 470
click at [623, 336] on div "Organize Personal Projects Review and organize {user_name}'s personal projects …" at bounding box center [606, 309] width 132 height 60
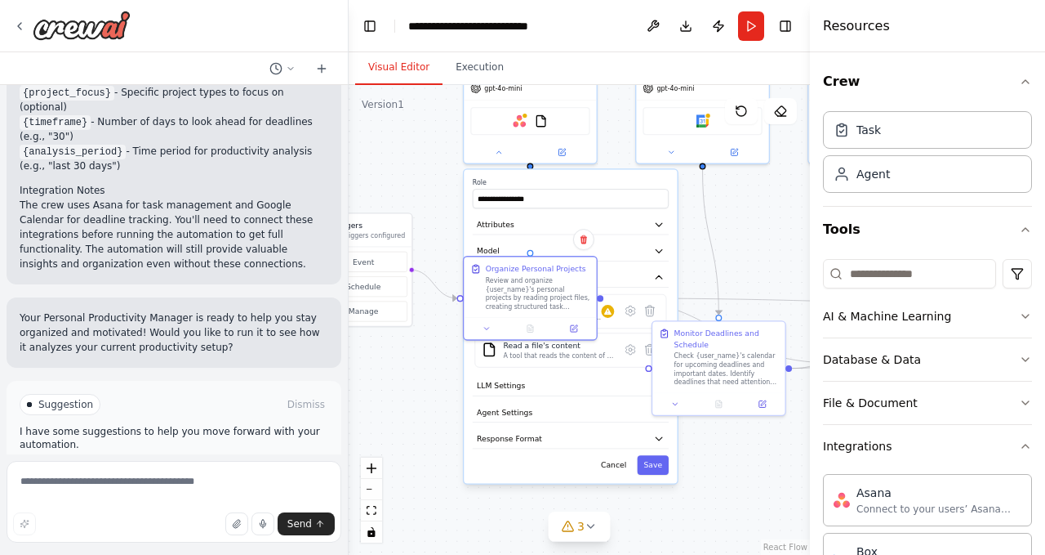
drag, startPoint x: 502, startPoint y: 420, endPoint x: 365, endPoint y: 379, distance: 143.2
click at [365, 380] on div ".deletable-edge-delete-btn { width: 20px; height: 20px; border: 0px solid #ffff…" at bounding box center [579, 320] width 461 height 470
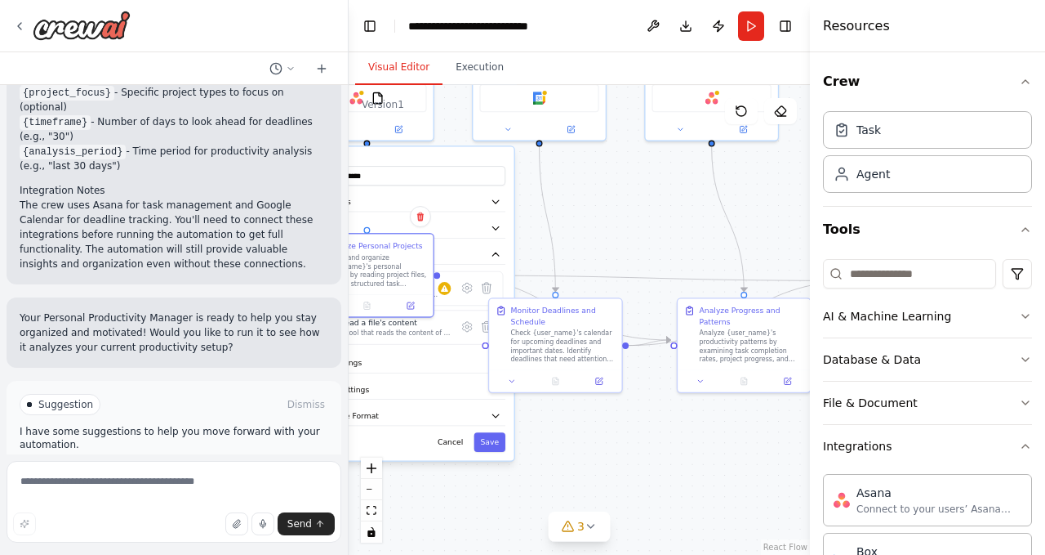
drag, startPoint x: 684, startPoint y: 417, endPoint x: 581, endPoint y: 411, distance: 103.1
click at [581, 411] on div ".deletable-edge-delete-btn { width: 20px; height: 20px; border: 0px solid #ffff…" at bounding box center [579, 320] width 461 height 470
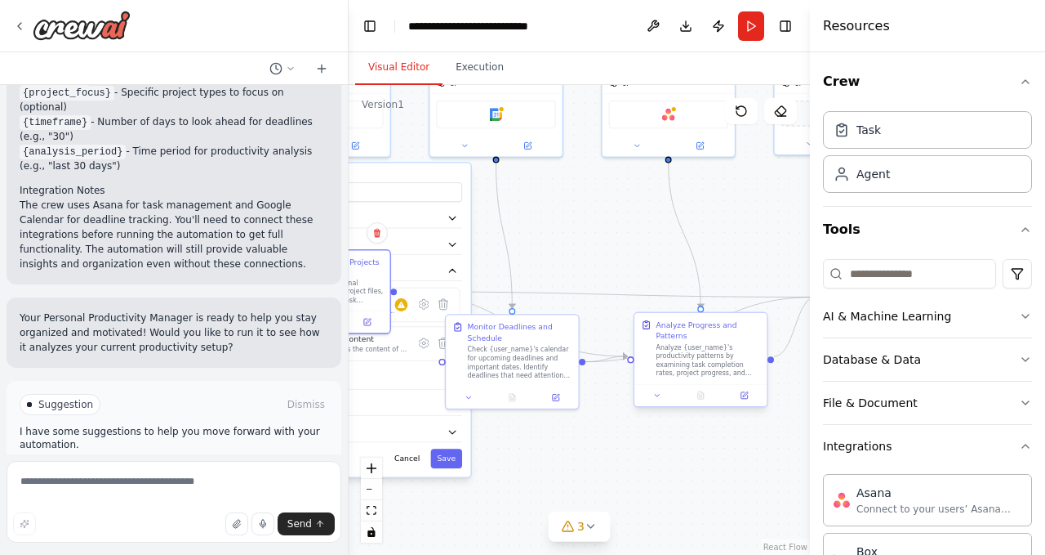
drag, startPoint x: 709, startPoint y: 397, endPoint x: 602, endPoint y: 341, distance: 120.6
click at [592, 414] on div ".deletable-edge-delete-btn { width: 20px; height: 20px; border: 0px solid #ffff…" at bounding box center [579, 320] width 461 height 470
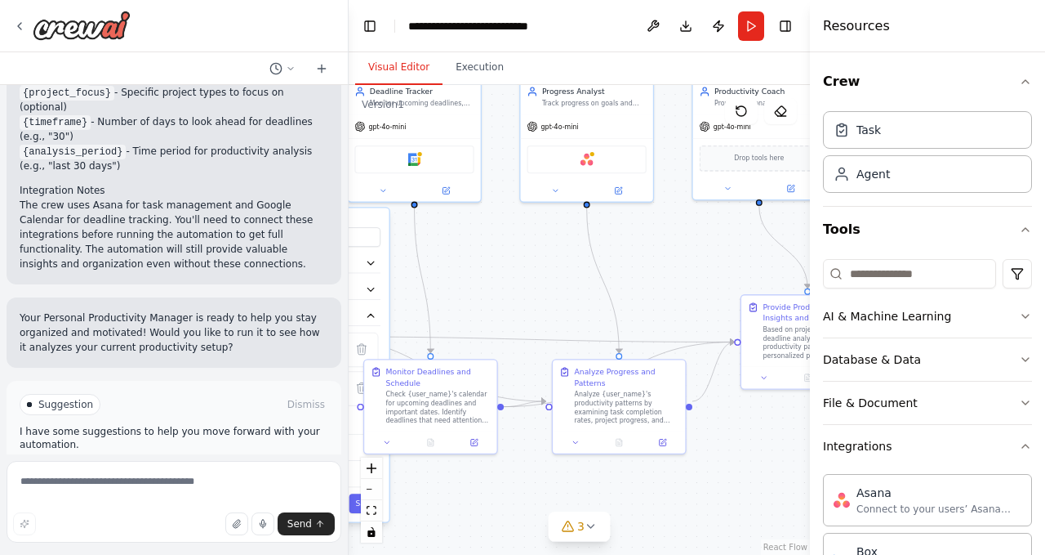
drag, startPoint x: 665, startPoint y: 115, endPoint x: 623, endPoint y: 261, distance: 152.0
click at [623, 261] on div ".deletable-edge-delete-btn { width: 20px; height: 20px; border: 0px solid #ffff…" at bounding box center [579, 320] width 461 height 470
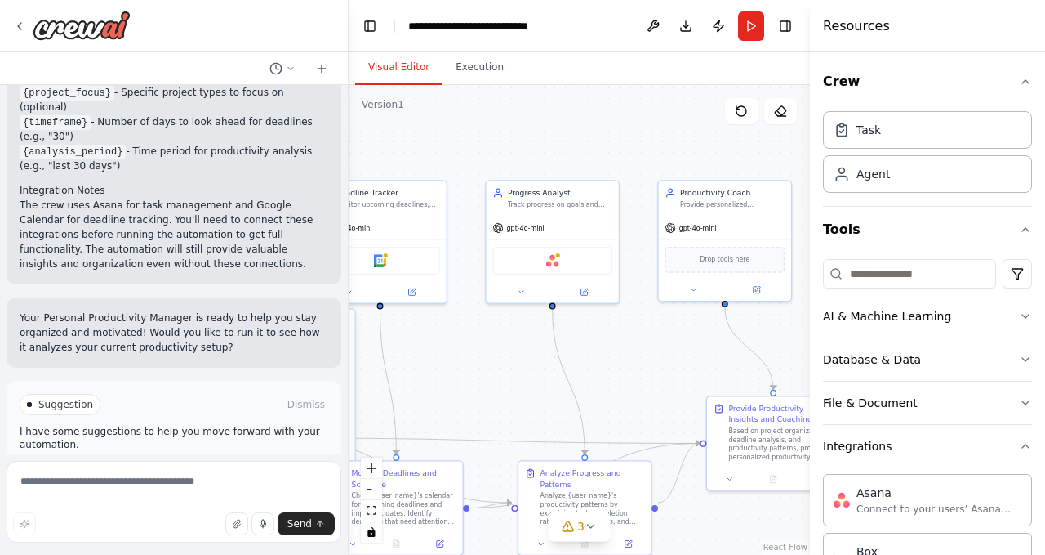
drag, startPoint x: 633, startPoint y: 332, endPoint x: 586, endPoint y: 322, distance: 47.6
click at [586, 322] on div ".deletable-edge-delete-btn { width: 20px; height: 20px; border: 0px solid #ffff…" at bounding box center [579, 320] width 461 height 470
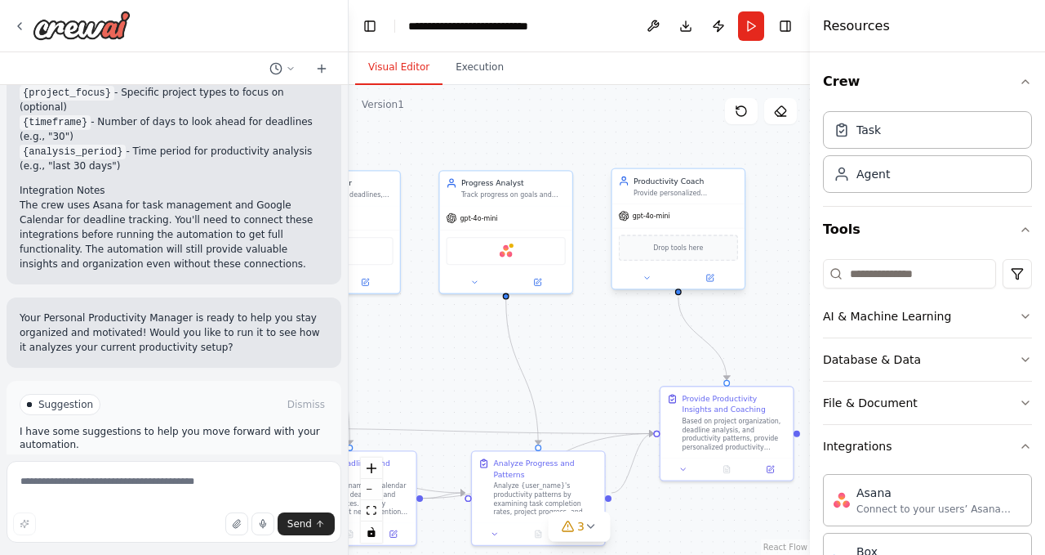
click at [659, 224] on div "gpt-4o-mini" at bounding box center [679, 216] width 132 height 24
drag, startPoint x: 445, startPoint y: 224, endPoint x: 451, endPoint y: 216, distance: 10.0
click at [445, 224] on div "gpt-4o-mini" at bounding box center [506, 216] width 132 height 24
click at [451, 216] on icon at bounding box center [451, 216] width 11 height 11
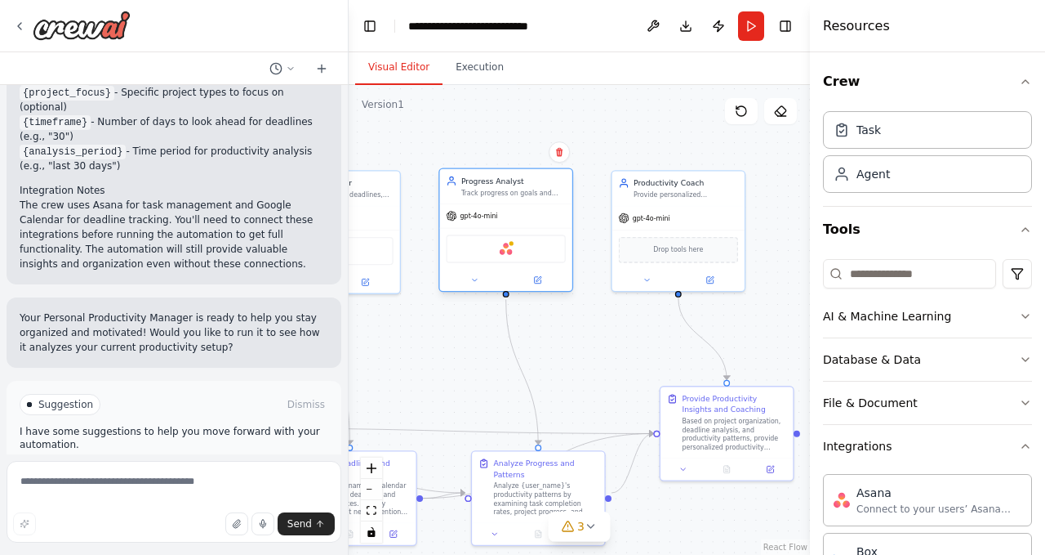
click at [451, 216] on icon at bounding box center [451, 216] width 11 height 11
click at [546, 284] on button at bounding box center [537, 280] width 61 height 13
click at [536, 283] on icon at bounding box center [537, 280] width 7 height 7
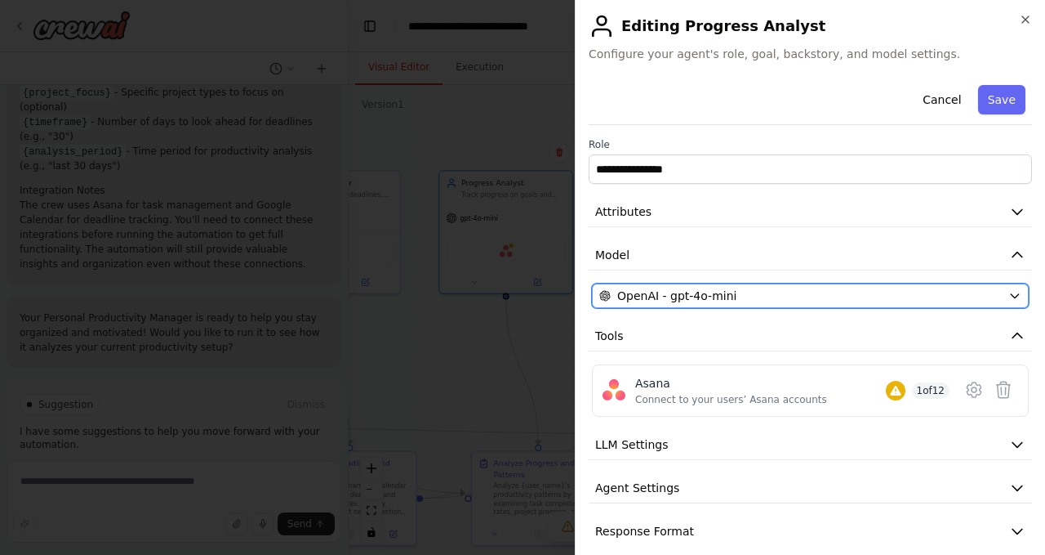
click at [941, 290] on div "OpenAI - gpt-4o-mini" at bounding box center [801, 296] width 403 height 16
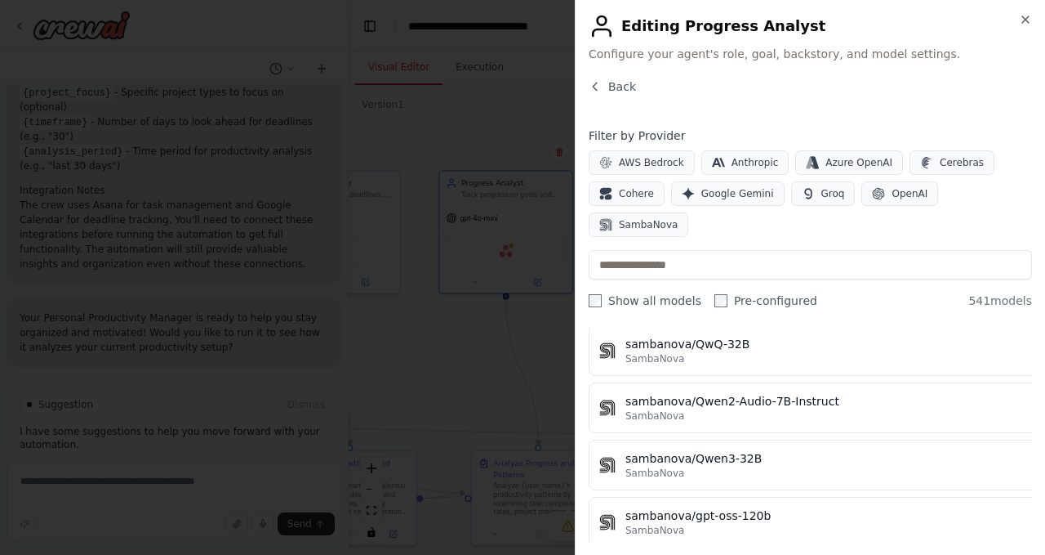
scroll to position [0, 0]
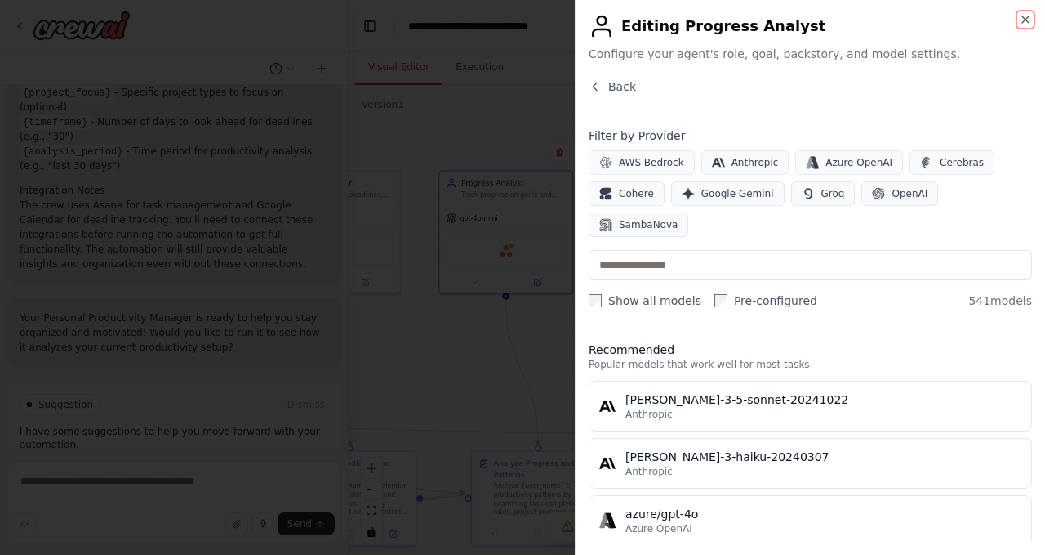
drag, startPoint x: 1023, startPoint y: 17, endPoint x: 1014, endPoint y: 4, distance: 15.4
click at [1023, 17] on icon "button" at bounding box center [1025, 19] width 13 height 13
